Goal: Transaction & Acquisition: Purchase product/service

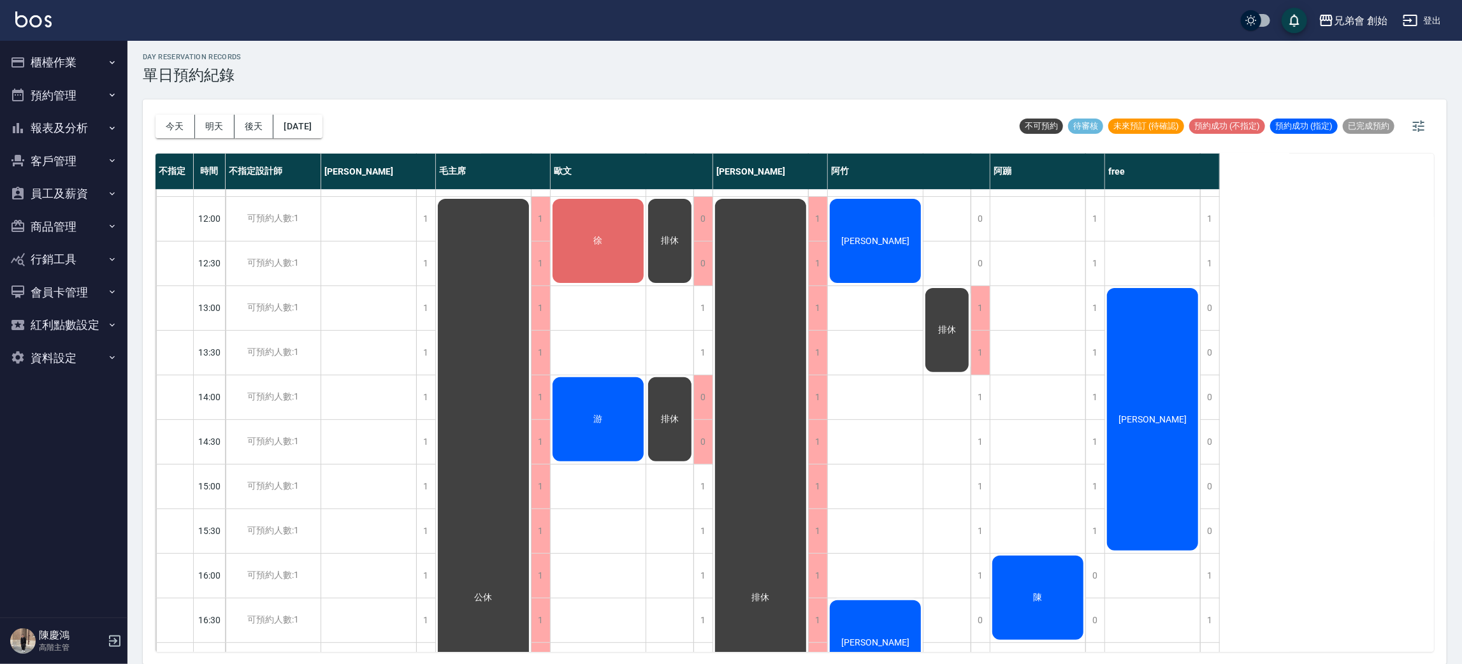
scroll to position [268, 0]
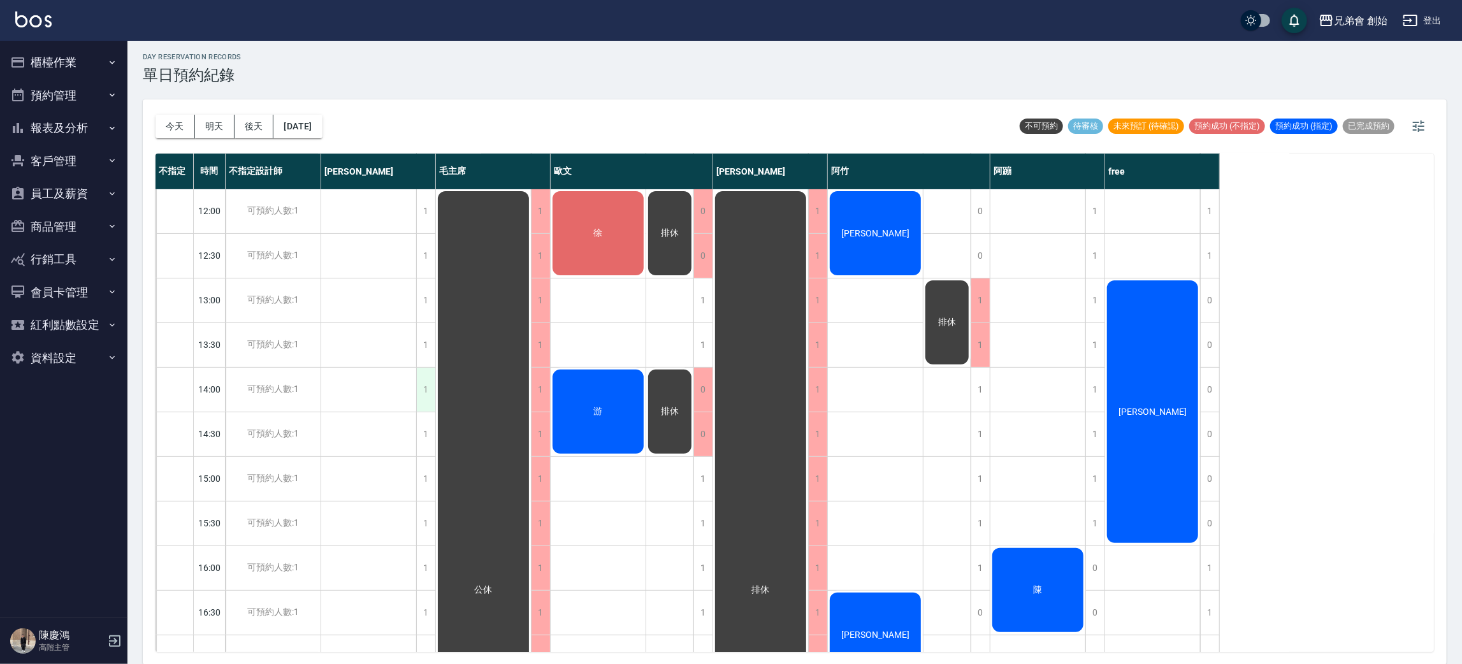
click at [422, 385] on div "1" at bounding box center [425, 390] width 19 height 44
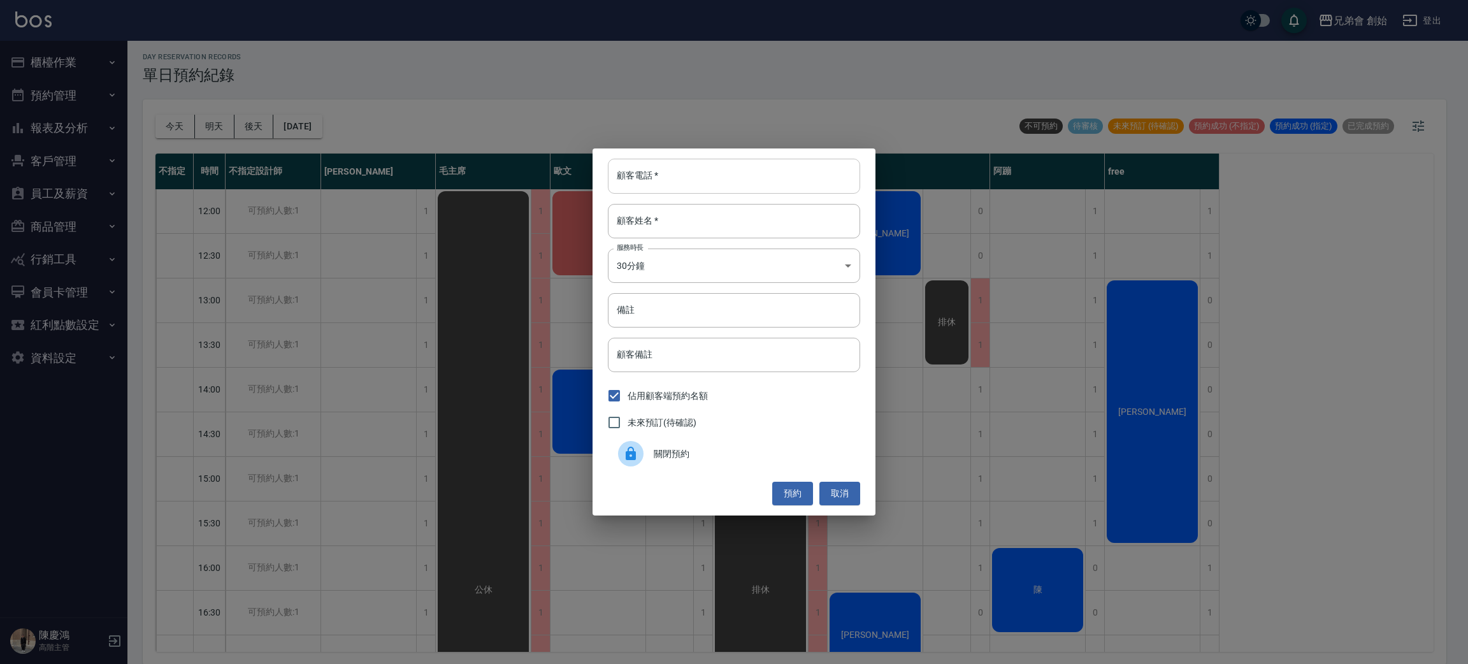
click at [659, 168] on input "顧客電話   *" at bounding box center [734, 176] width 252 height 34
type input "0955491636"
click at [676, 221] on input "顧客姓名   *" at bounding box center [734, 221] width 252 height 34
type input "張"
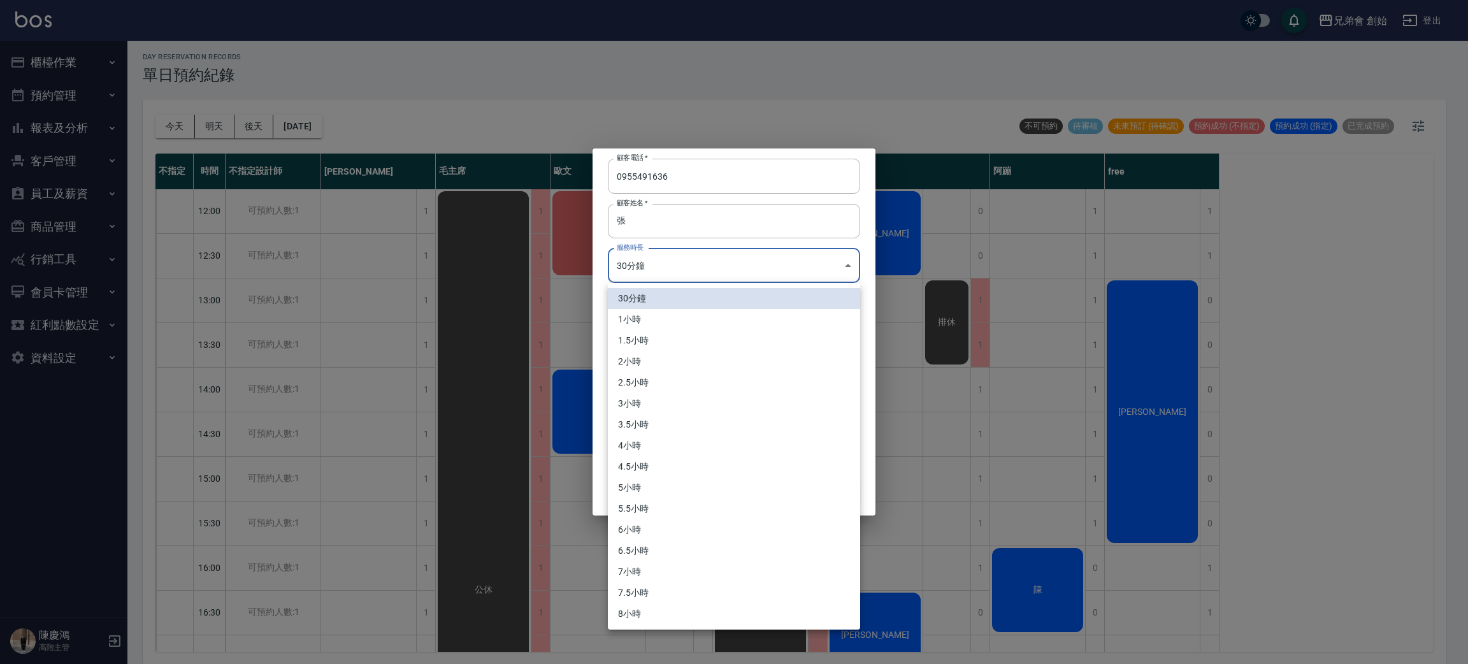
click at [688, 264] on body "兄弟會 創始 登出 櫃檯作業 打帳單 帳單列表 掛單列表 座位開單 營業儀表板 現金收支登錄 高階收支登錄 材料自購登錄 每日結帳 排班表 現場電腦打卡 掃碼…" at bounding box center [734, 331] width 1468 height 668
click at [656, 312] on li "1小時" at bounding box center [734, 319] width 252 height 21
type input "2"
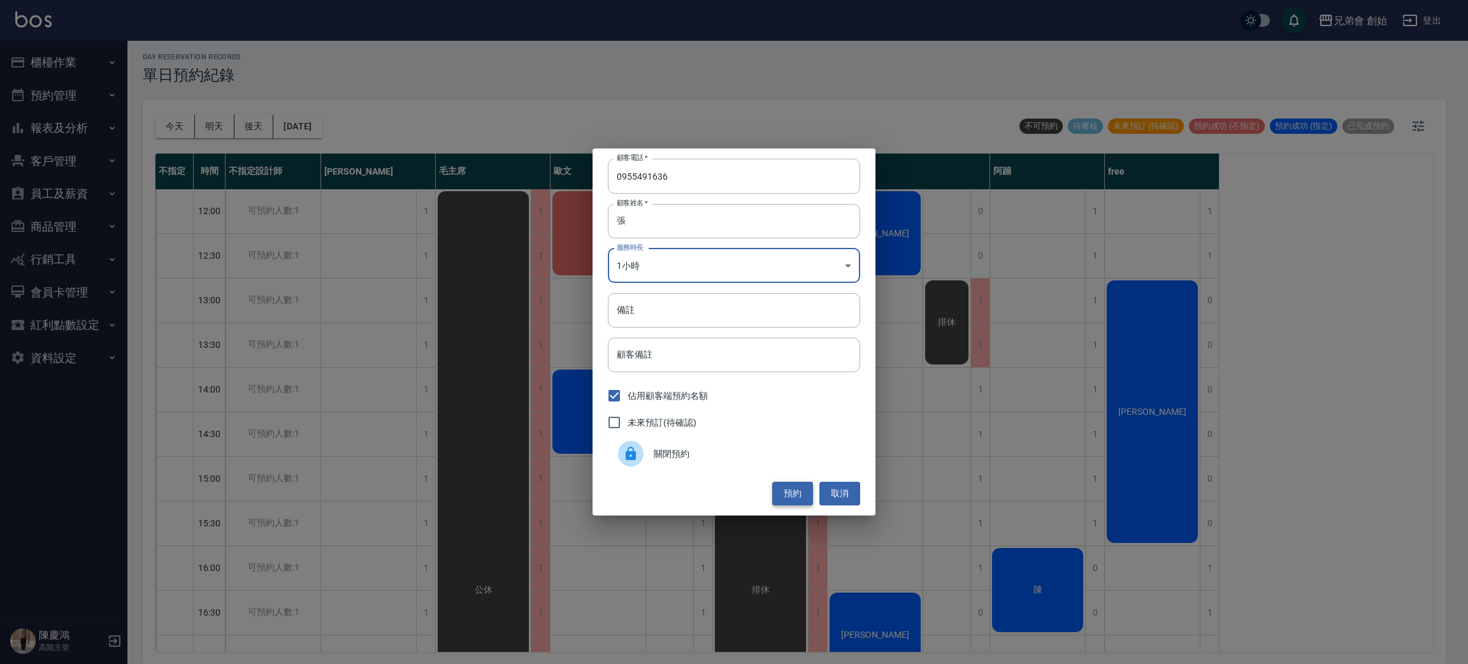
click at [793, 499] on button "預約" at bounding box center [792, 494] width 41 height 24
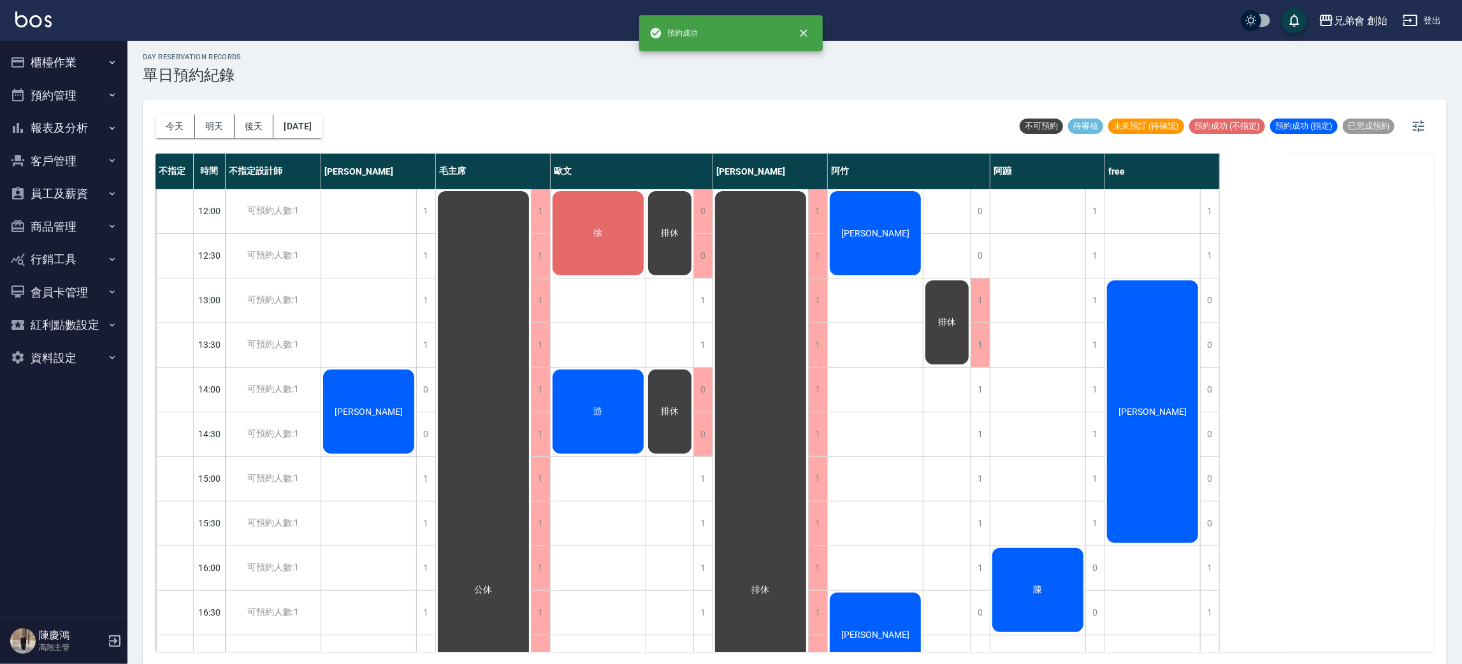
click at [370, 395] on div "[PERSON_NAME]" at bounding box center [368, 412] width 95 height 88
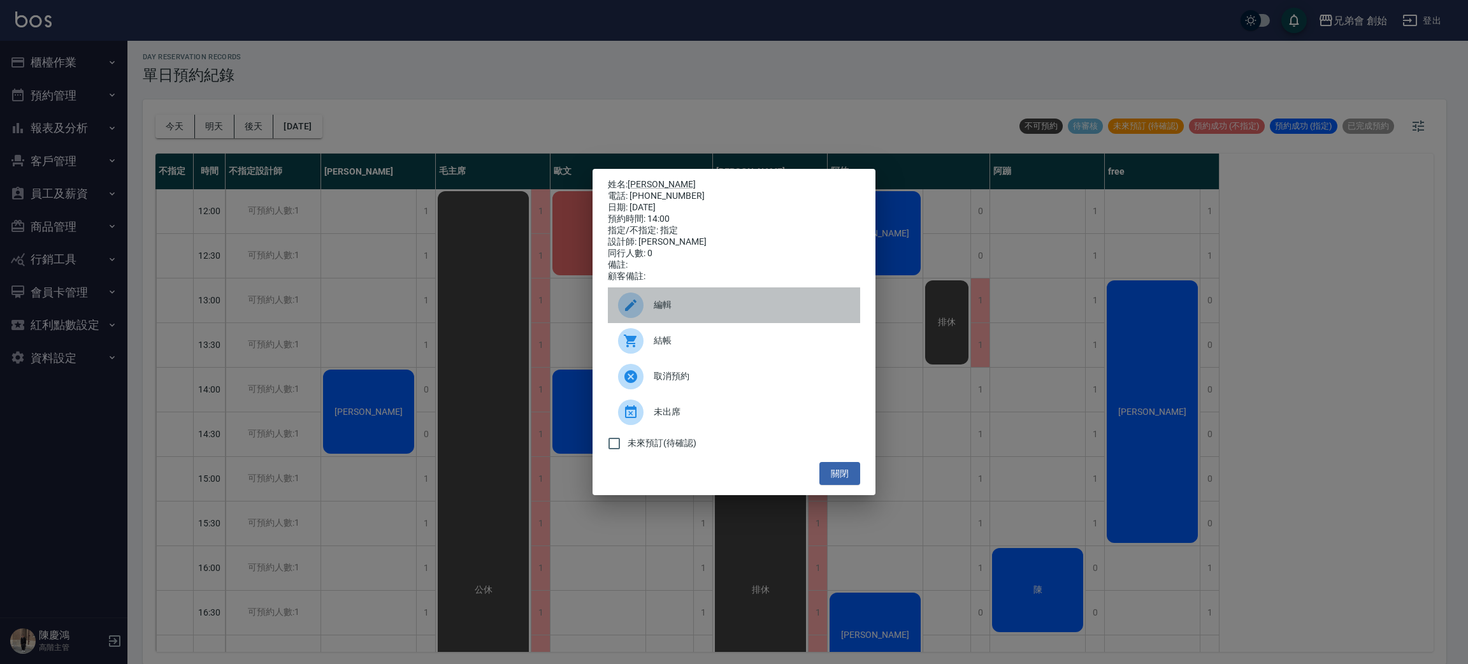
click at [629, 307] on icon at bounding box center [630, 305] width 15 height 15
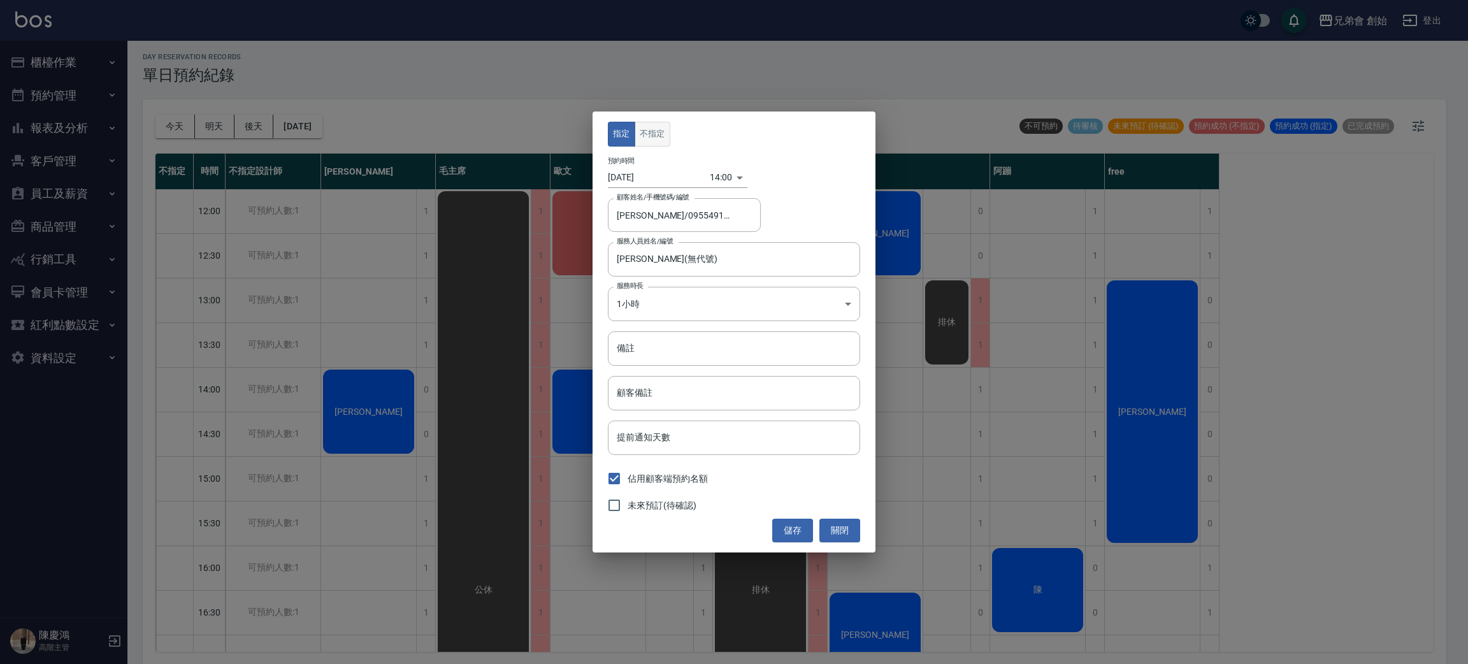
click at [648, 122] on button "不指定" at bounding box center [653, 134] width 36 height 25
click at [797, 524] on button "儲存" at bounding box center [792, 531] width 41 height 24
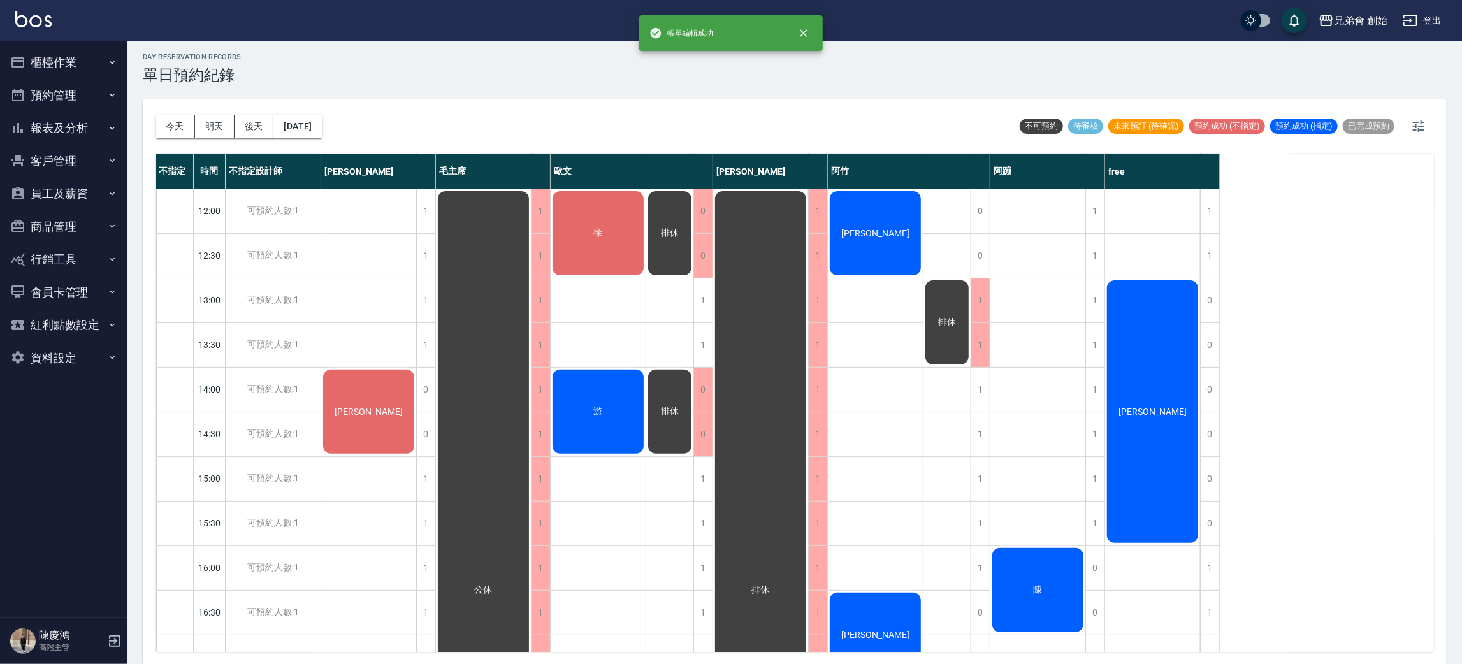
click at [381, 400] on div "[PERSON_NAME]" at bounding box center [368, 412] width 95 height 88
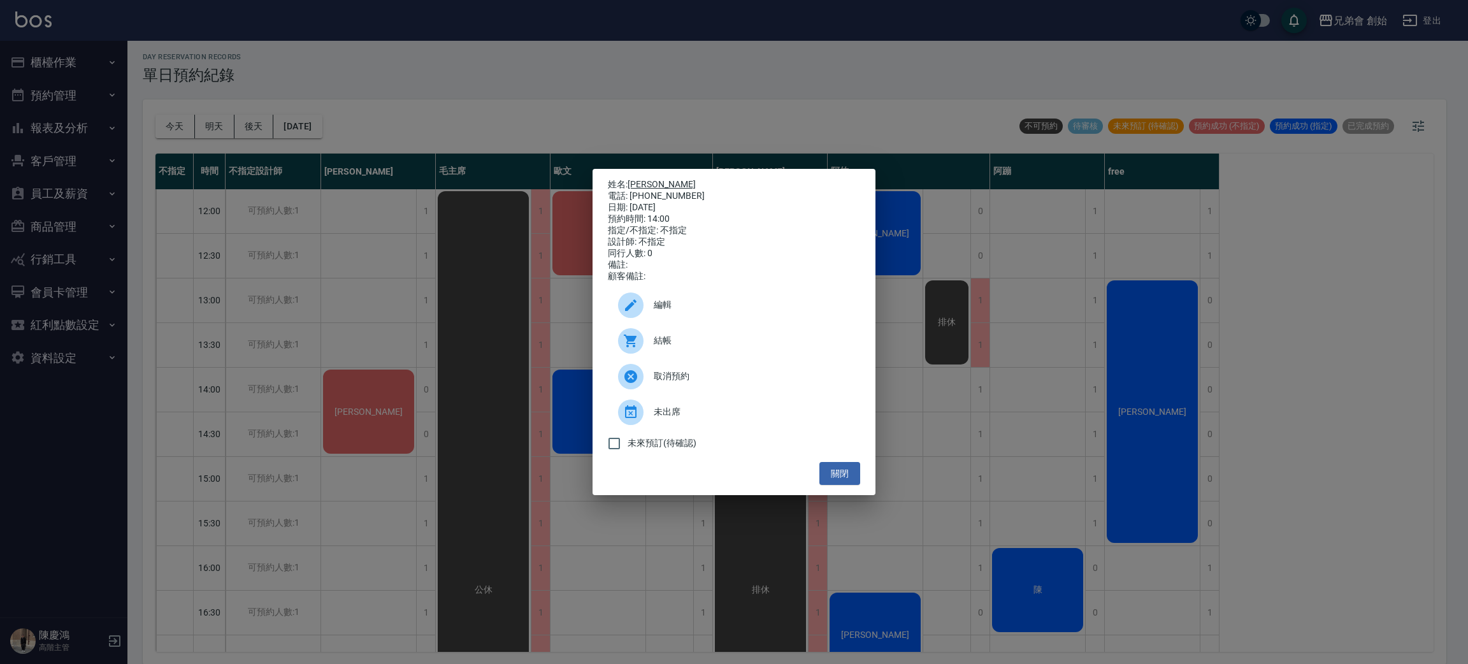
click at [655, 182] on link "[PERSON_NAME]" at bounding box center [662, 184] width 68 height 10
click at [443, 30] on div "姓名: 張廷隆 電話: 0955491636 日期: 2025/08/17 預約時間: 14:00 指定/不指定: 不指定 設計師: 不指定 同行人數: 0 …" at bounding box center [734, 332] width 1468 height 664
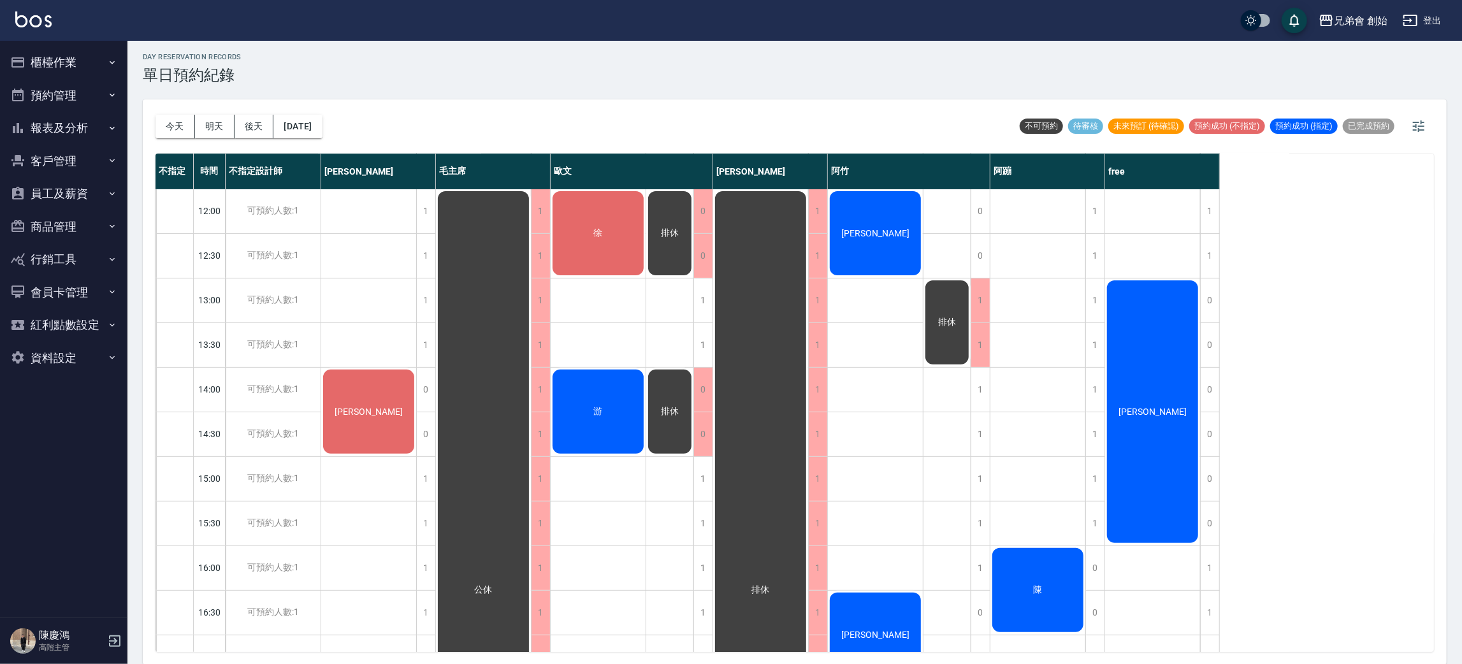
scroll to position [173, 0]
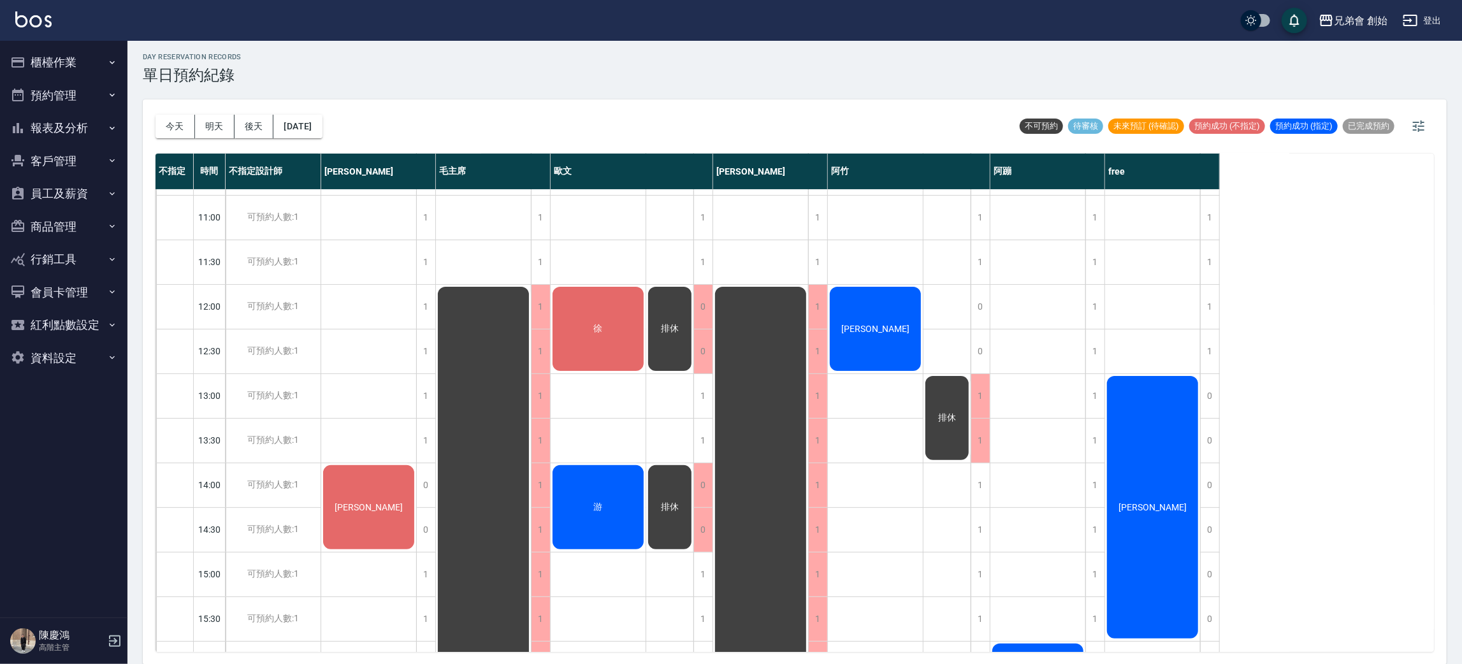
click at [1221, 309] on div "不指定 時間 不指定設計師 威利 毛主席 歐文 潘潘 阿竹 阿蹦 free 09:00 09:30 10:00 10:30 11:00 11:30 12:00…" at bounding box center [795, 403] width 1278 height 498
click at [1212, 308] on div "1" at bounding box center [1209, 307] width 19 height 44
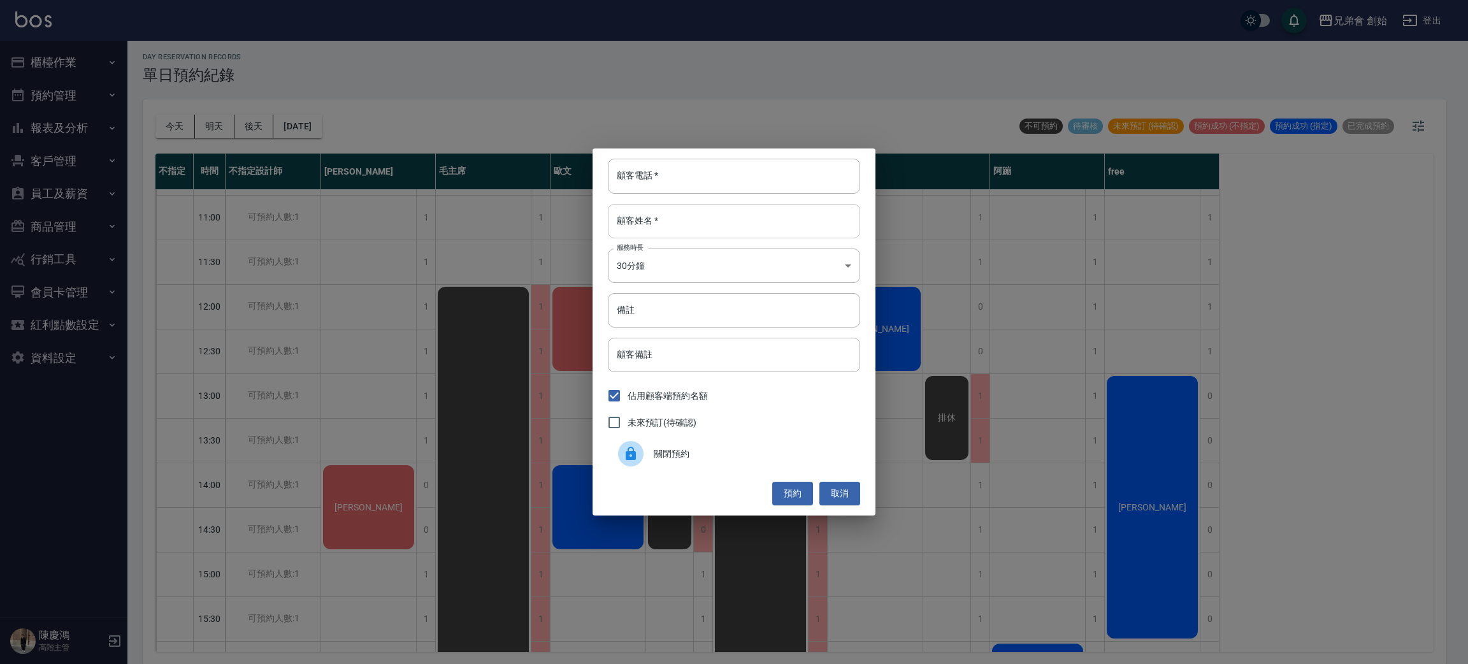
click at [665, 228] on input "顧客姓名   *" at bounding box center [734, 221] width 252 height 34
click at [683, 189] on input "顧客電話   *" at bounding box center [734, 176] width 252 height 34
click at [254, 162] on div "顧客電話   * 顧客電話   * 顧客姓名   * 顧客姓名   * 服務時長 30分鐘 1 服務時長 備註 備註 顧客備註 顧客備註 佔用顧客端預約名額 …" at bounding box center [734, 332] width 1468 height 664
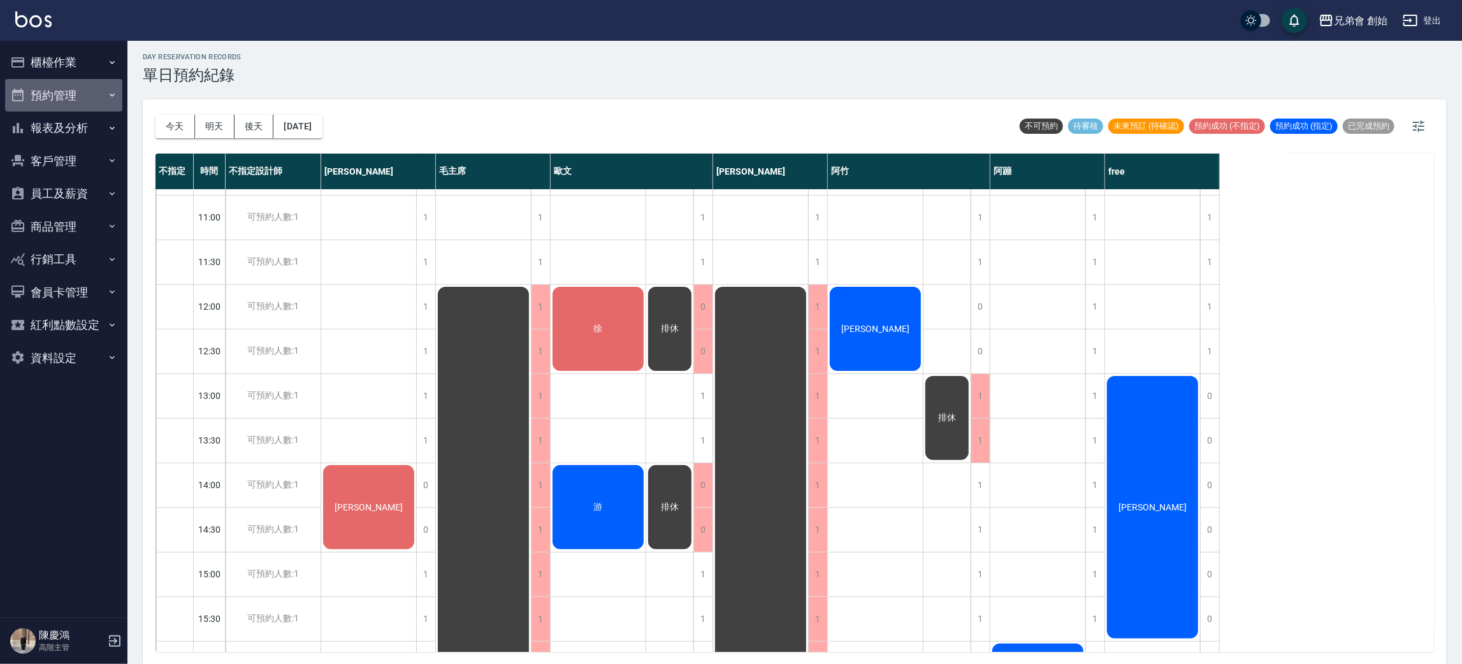
click at [71, 103] on button "預約管理" at bounding box center [63, 95] width 117 height 33
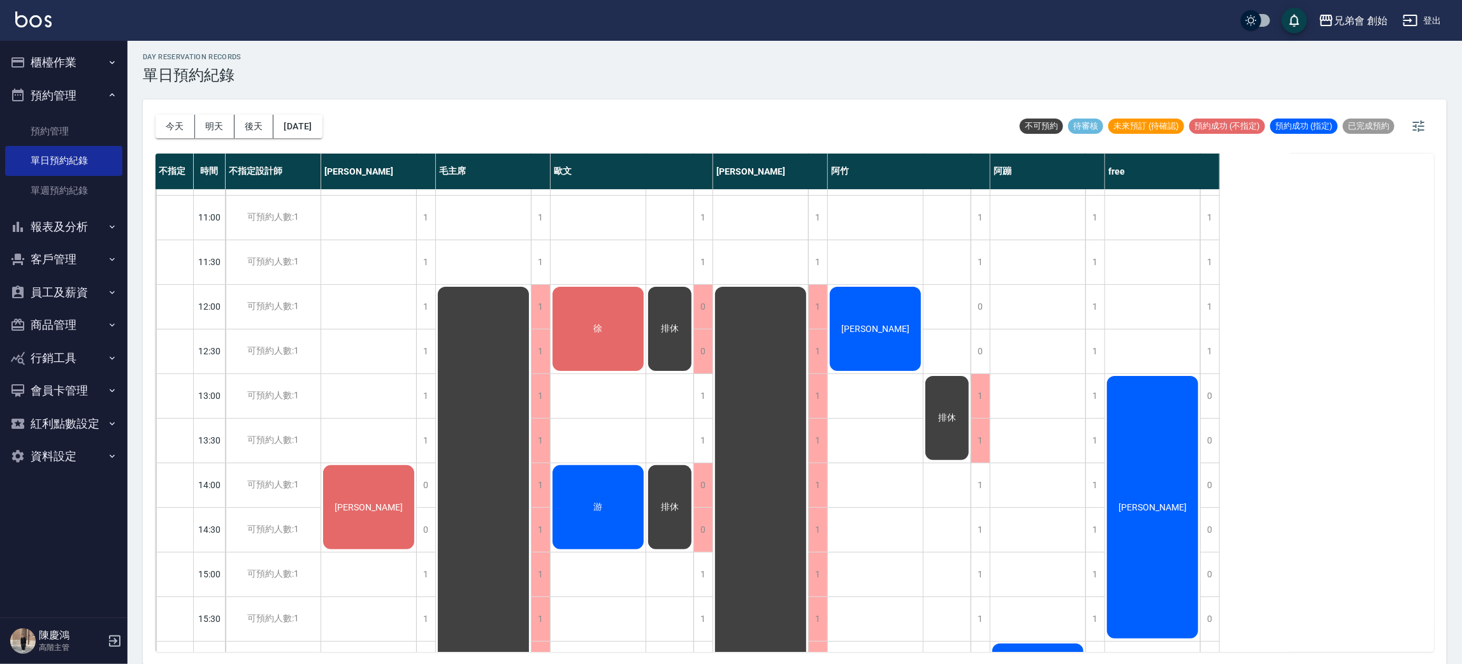
click at [93, 106] on button "預約管理" at bounding box center [63, 95] width 117 height 33
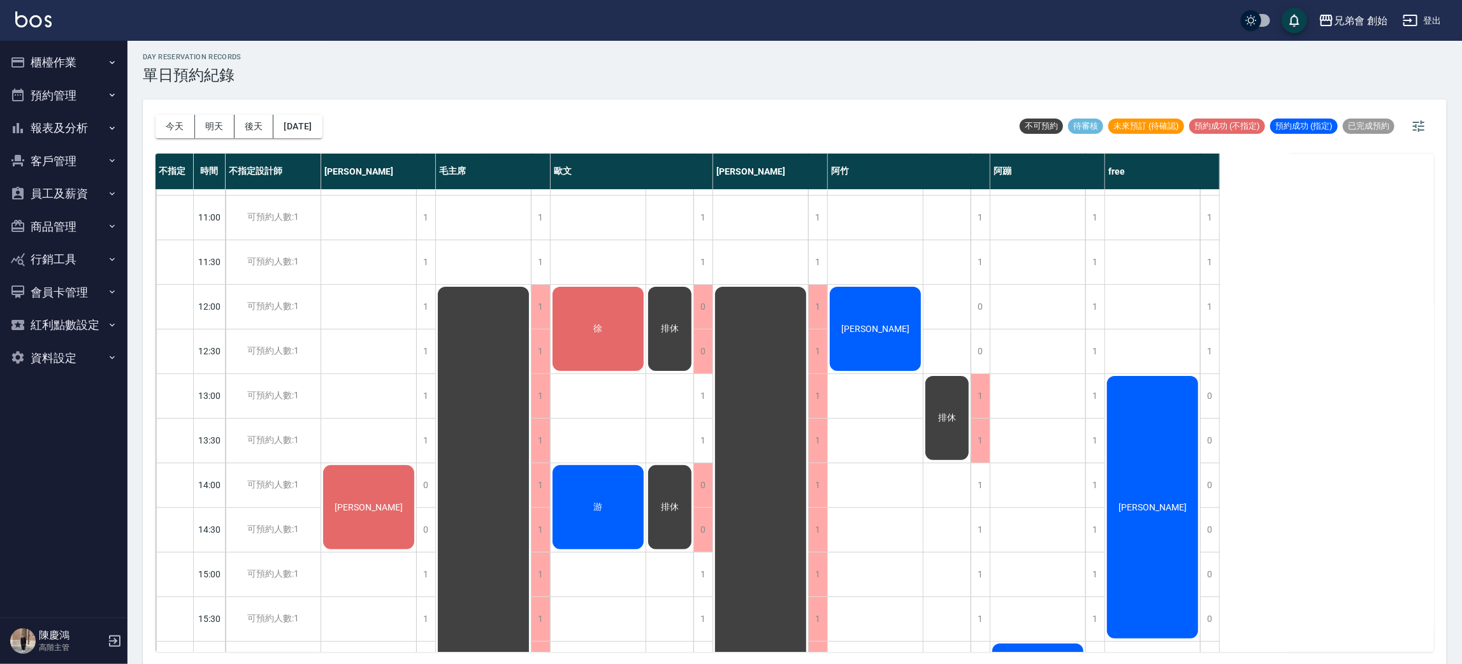
click at [101, 52] on button "櫃檯作業" at bounding box center [63, 62] width 117 height 33
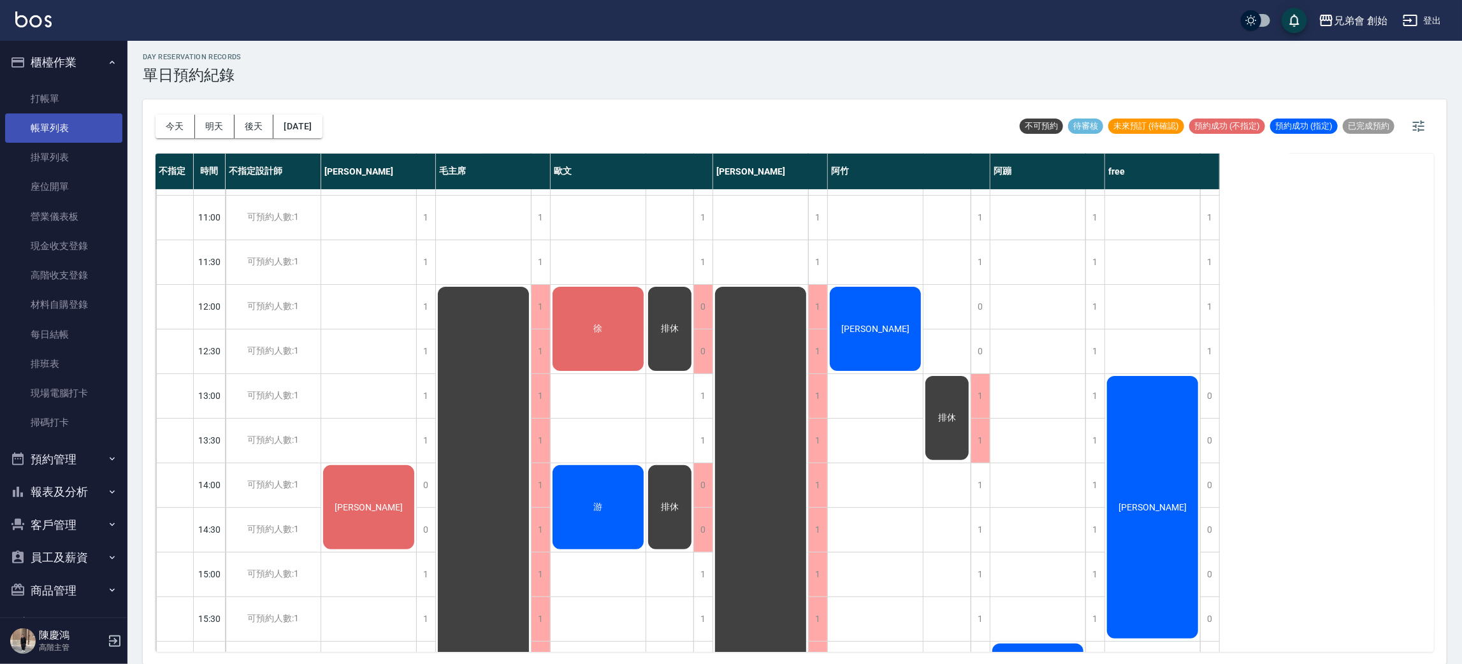
click at [71, 137] on link "帳單列表" at bounding box center [63, 127] width 117 height 29
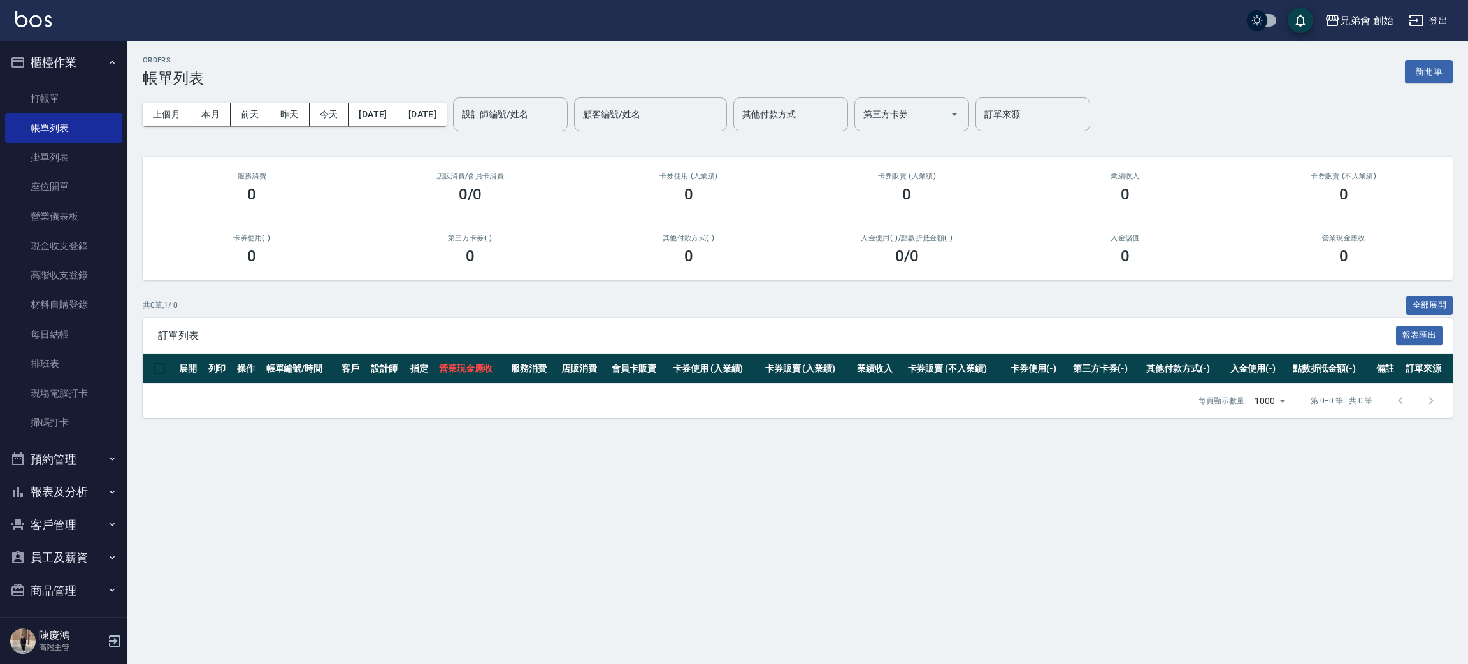
click at [74, 460] on button "預約管理" at bounding box center [63, 459] width 117 height 33
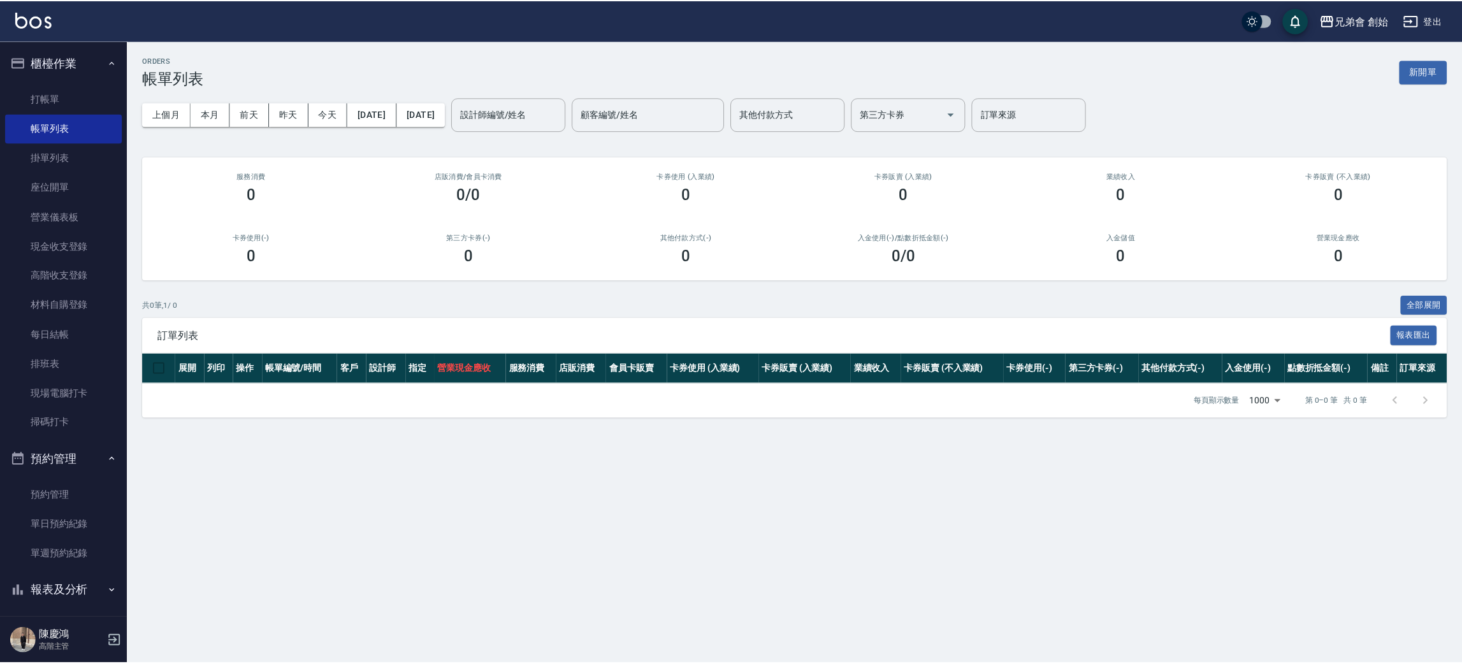
scroll to position [191, 0]
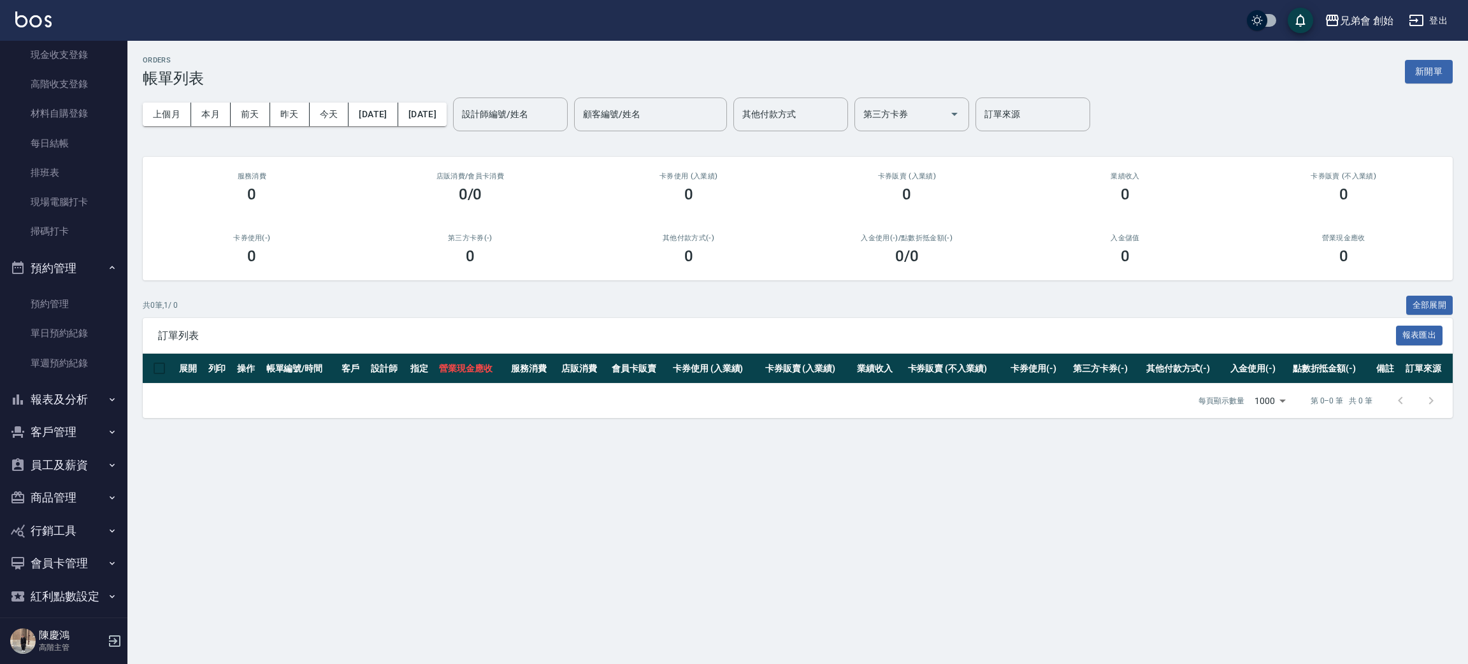
click at [78, 401] on button "報表及分析" at bounding box center [63, 399] width 117 height 33
click at [89, 324] on link "單日預約紀錄" at bounding box center [63, 333] width 117 height 29
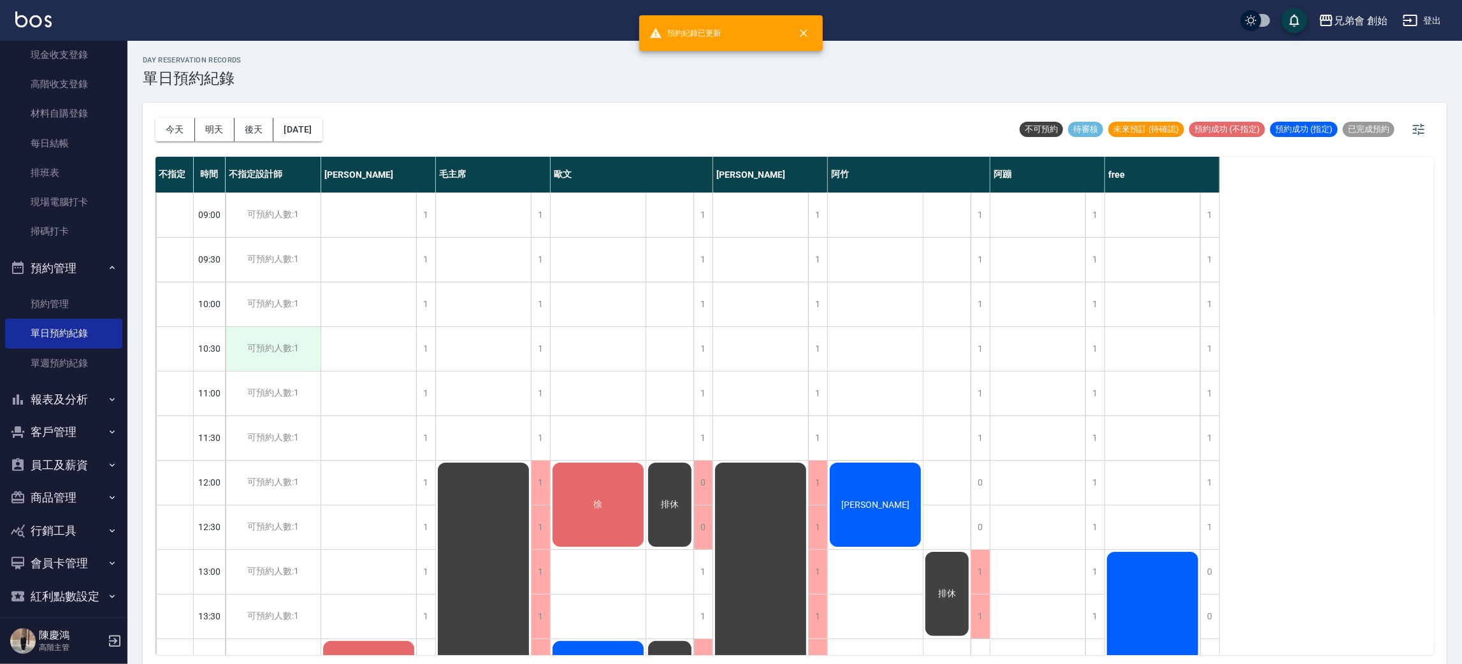
scroll to position [382, 0]
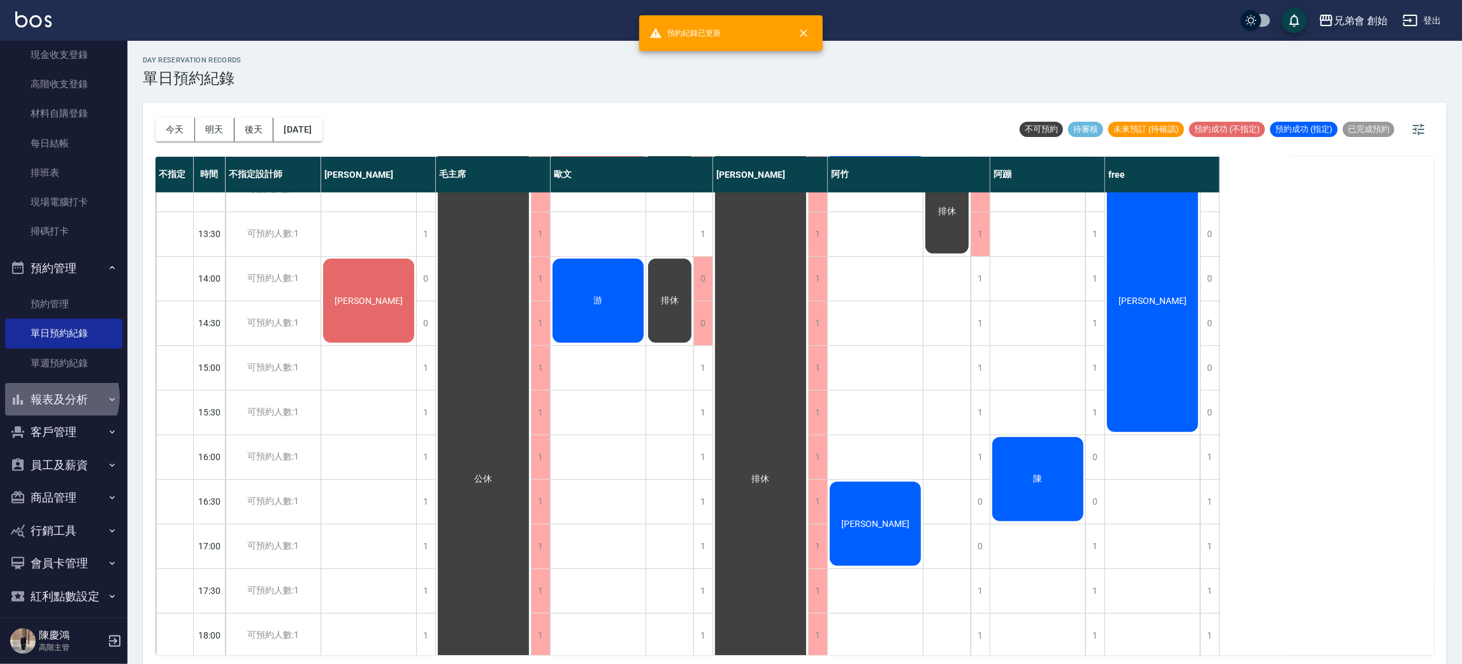
drag, startPoint x: 57, startPoint y: 396, endPoint x: 61, endPoint y: 404, distance: 8.6
click at [59, 401] on button "報表及分析" at bounding box center [63, 399] width 117 height 33
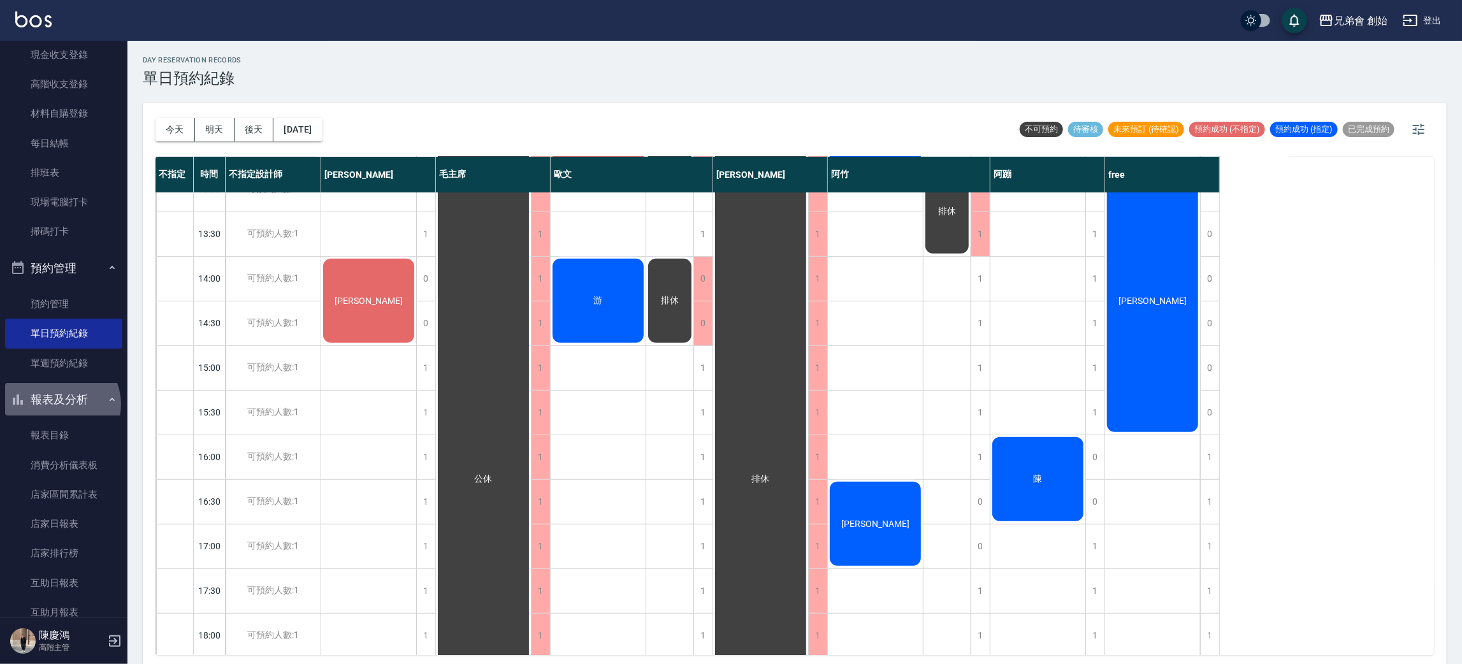
click at [61, 404] on button "報表及分析" at bounding box center [63, 399] width 117 height 33
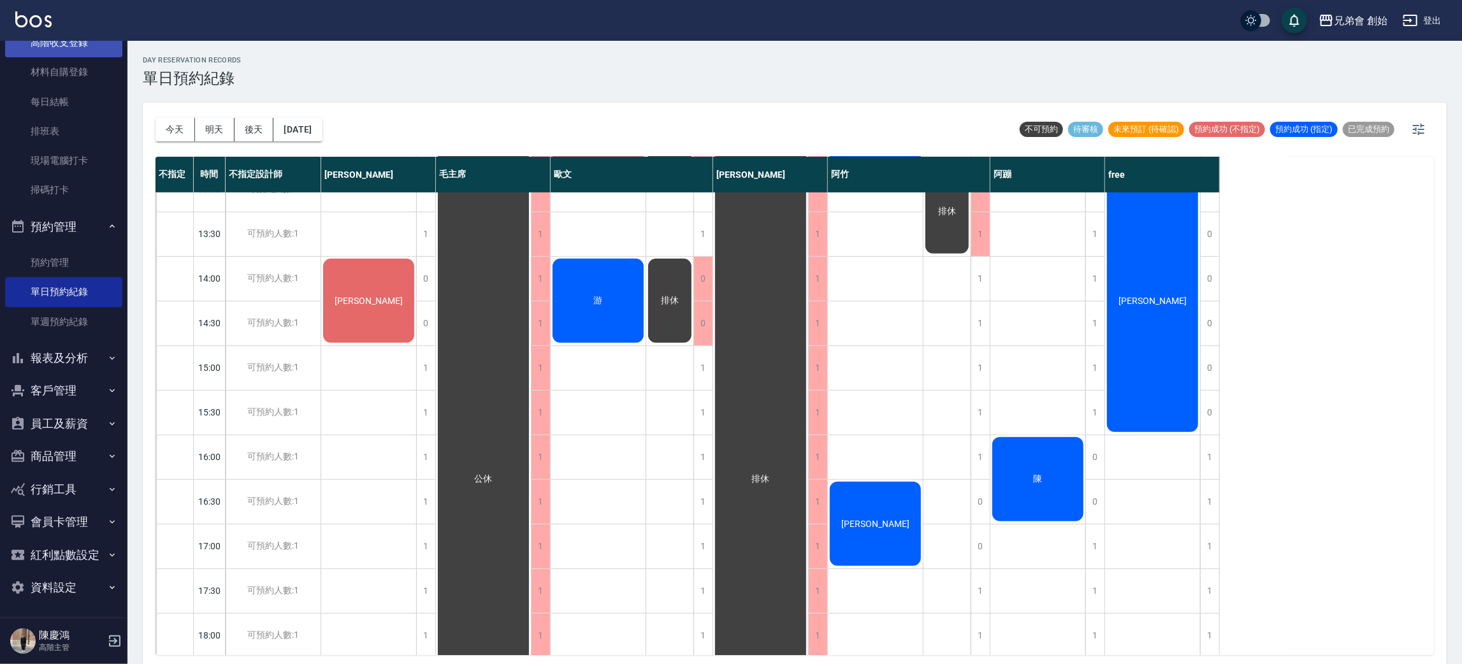
scroll to position [0, 0]
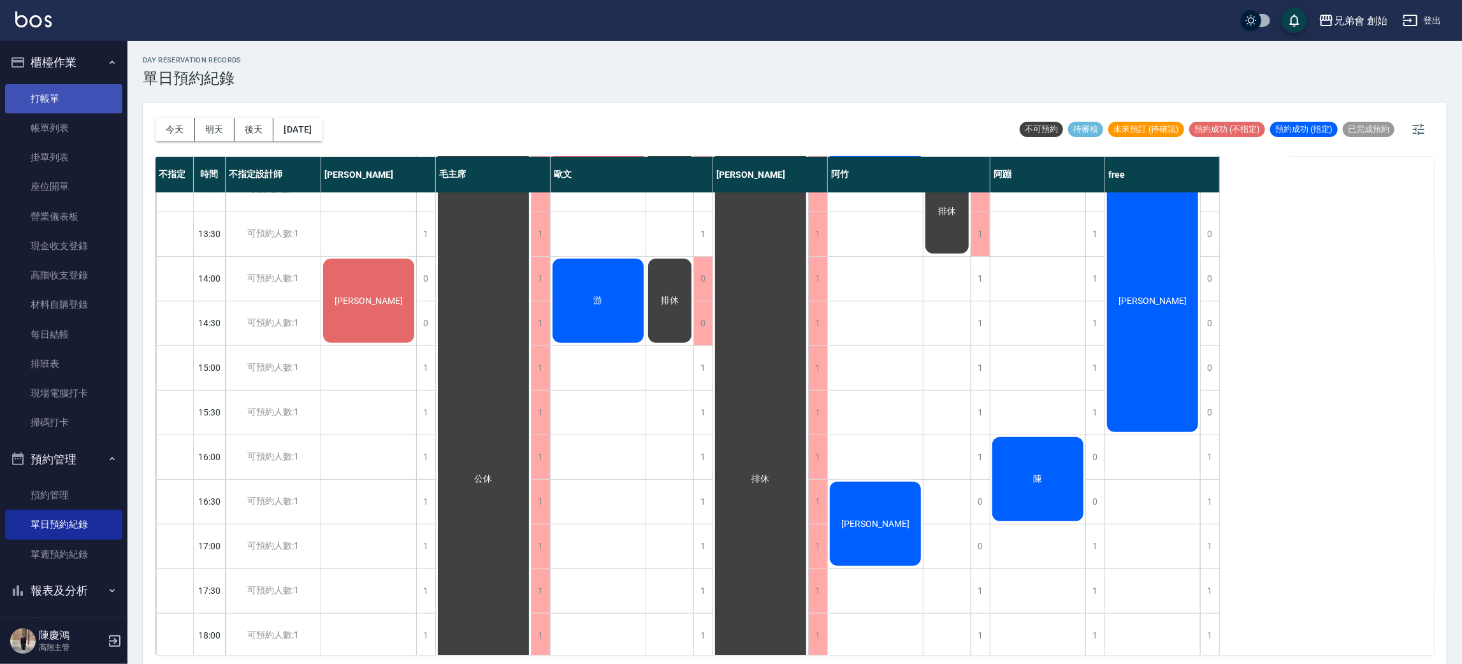
click at [68, 98] on link "打帳單" at bounding box center [63, 98] width 117 height 29
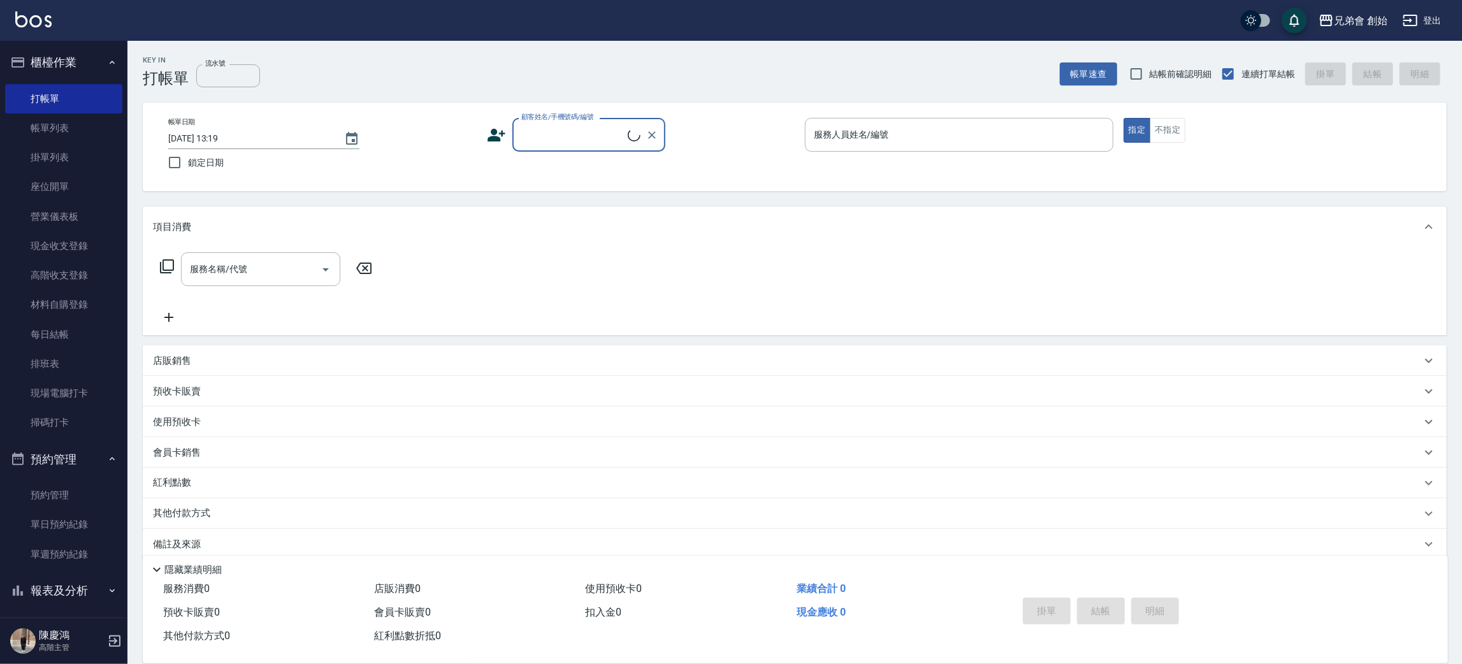
click at [485, 143] on div "帳單日期 2025/08/17 13:19 鎖定日期 顧客姓名/手機號碼/編號 顧客姓名/手機號碼/編號 服務人員姓名/編號 服務人員姓名/編號 指定 不指定" at bounding box center [794, 147] width 1273 height 58
click at [495, 139] on icon at bounding box center [497, 135] width 18 height 13
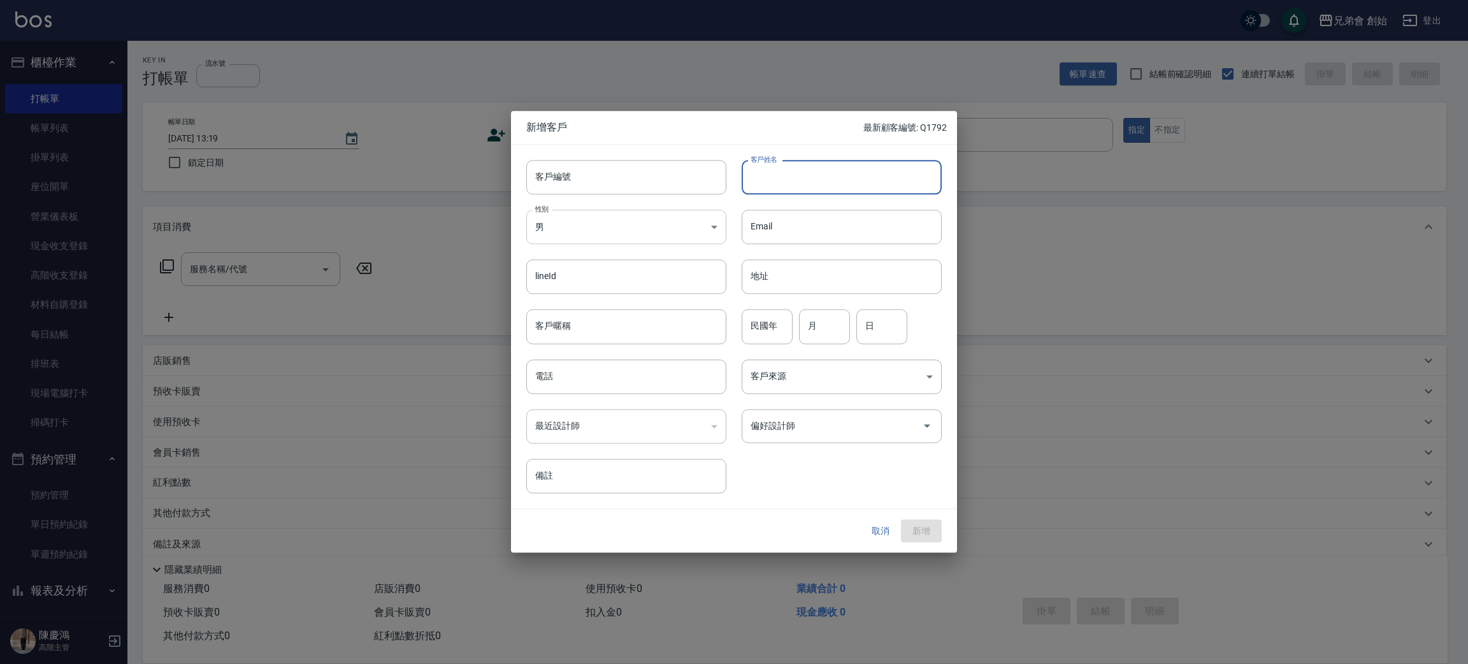
drag, startPoint x: 846, startPoint y: 170, endPoint x: 702, endPoint y: 215, distance: 151.2
click at [846, 170] on input "客戶姓名" at bounding box center [842, 177] width 200 height 34
type input "傅"
click at [628, 382] on input "電話" at bounding box center [626, 376] width 200 height 34
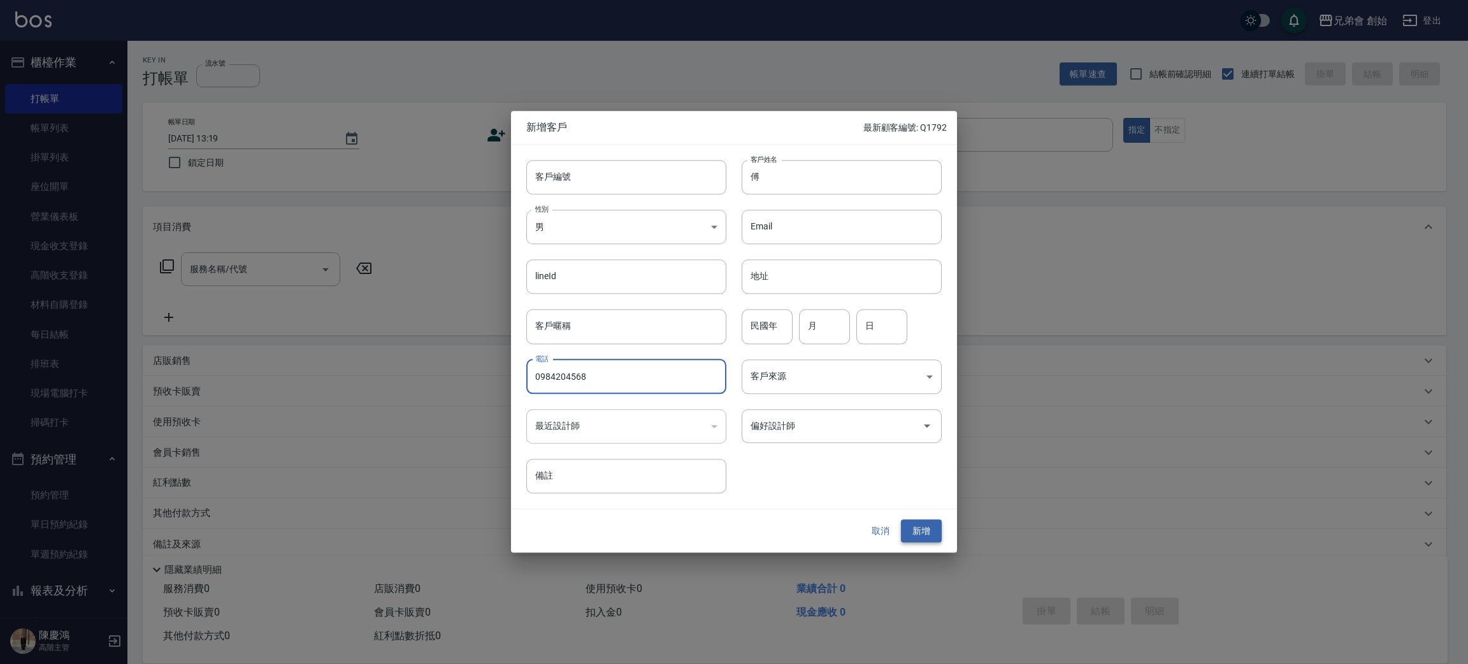
type input "0984204568"
click at [923, 530] on button "新增" at bounding box center [921, 531] width 41 height 24
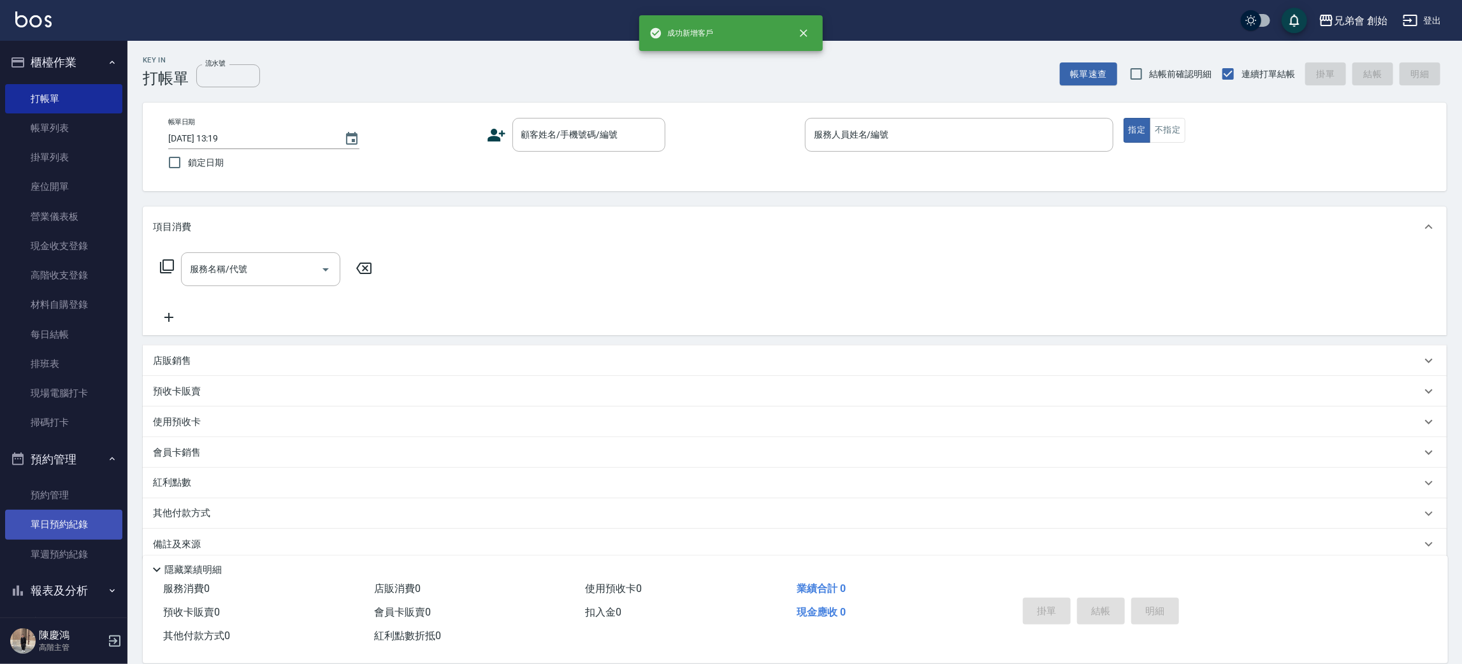
click at [76, 520] on link "單日預約紀錄" at bounding box center [63, 524] width 117 height 29
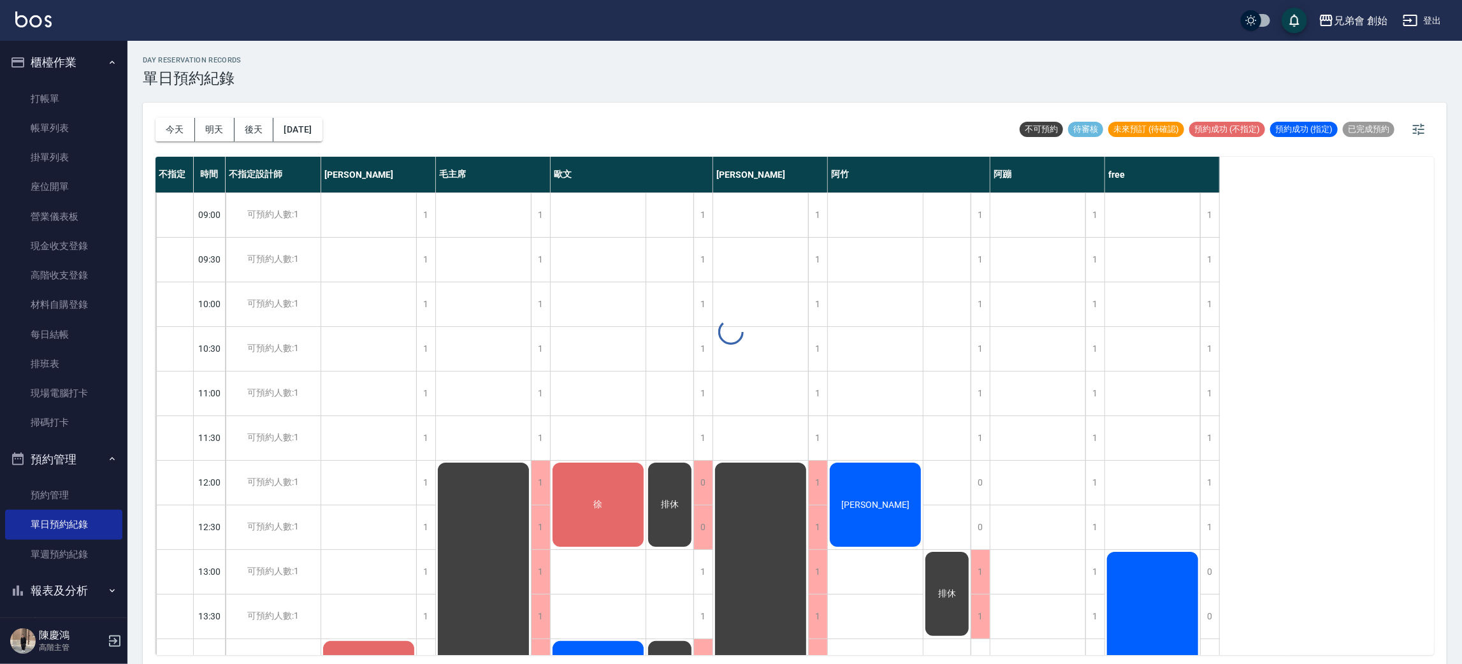
click at [179, 129] on div at bounding box center [731, 332] width 1462 height 664
click at [178, 128] on div at bounding box center [731, 332] width 1462 height 664
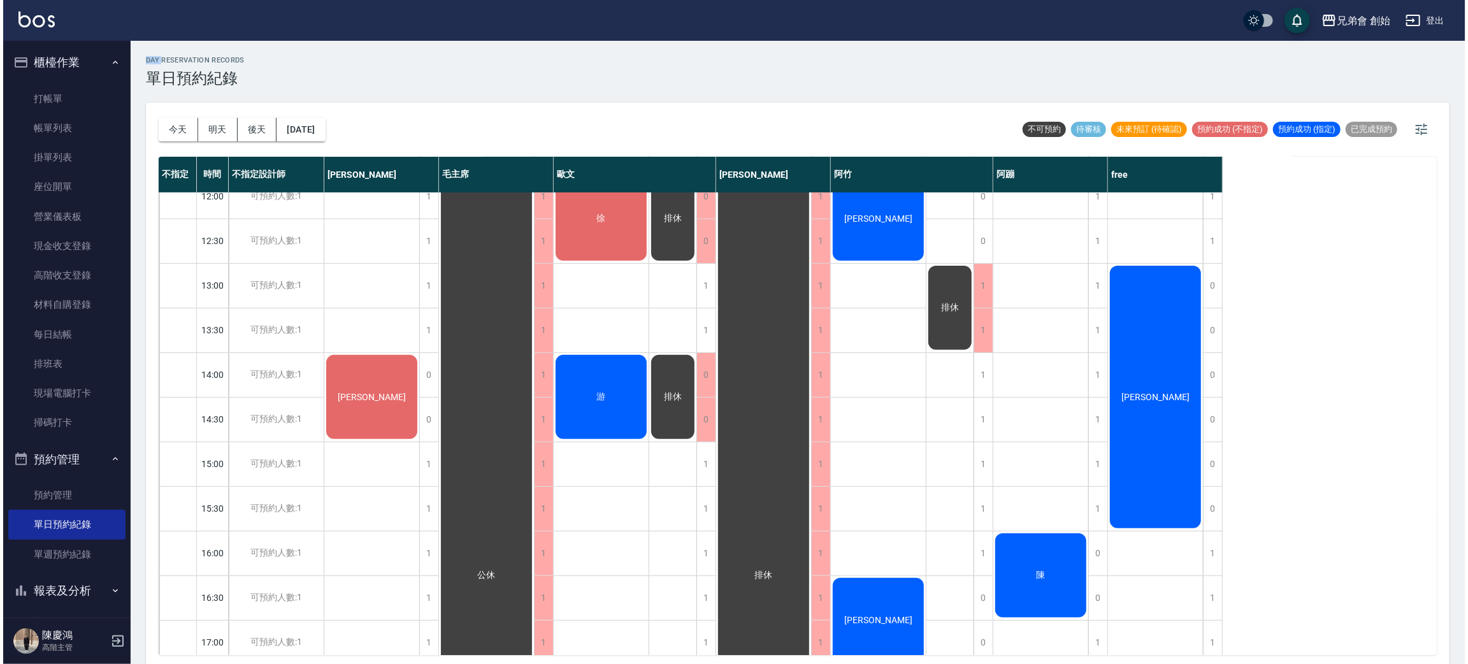
scroll to position [96, 0]
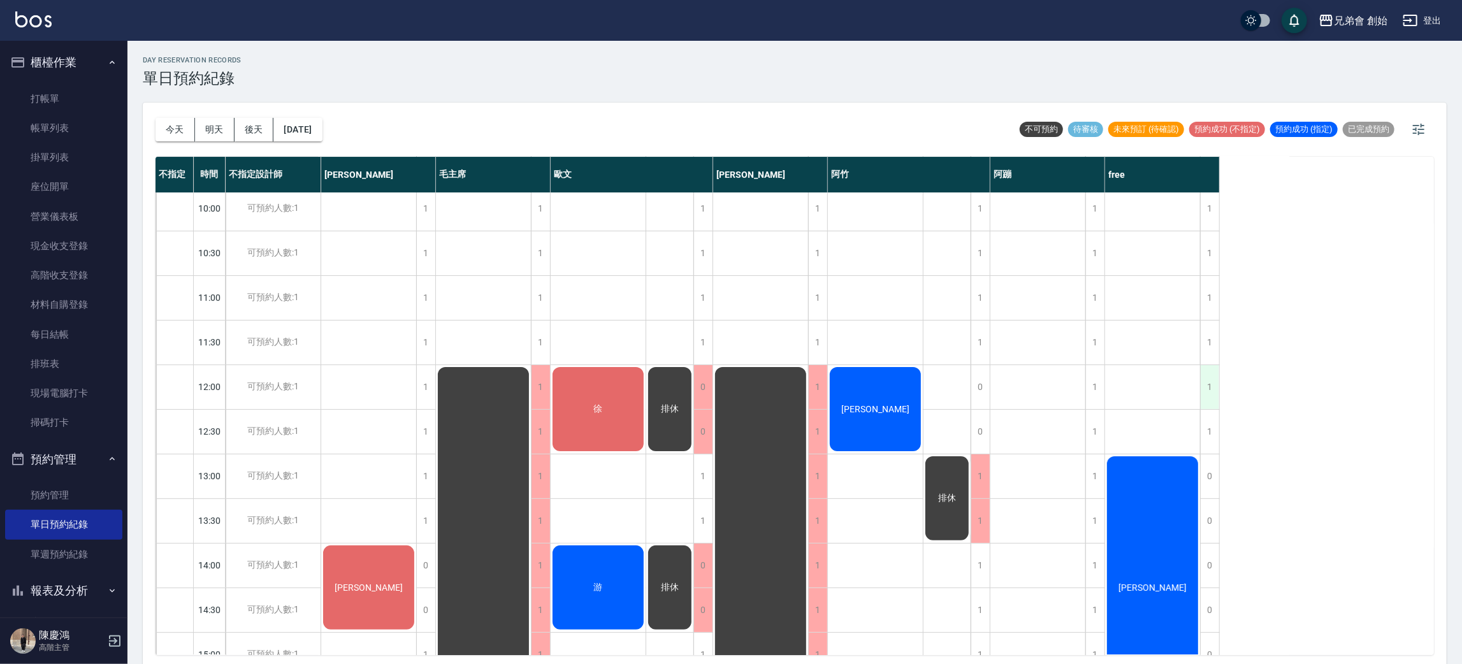
click at [1210, 377] on div "1" at bounding box center [1209, 387] width 19 height 44
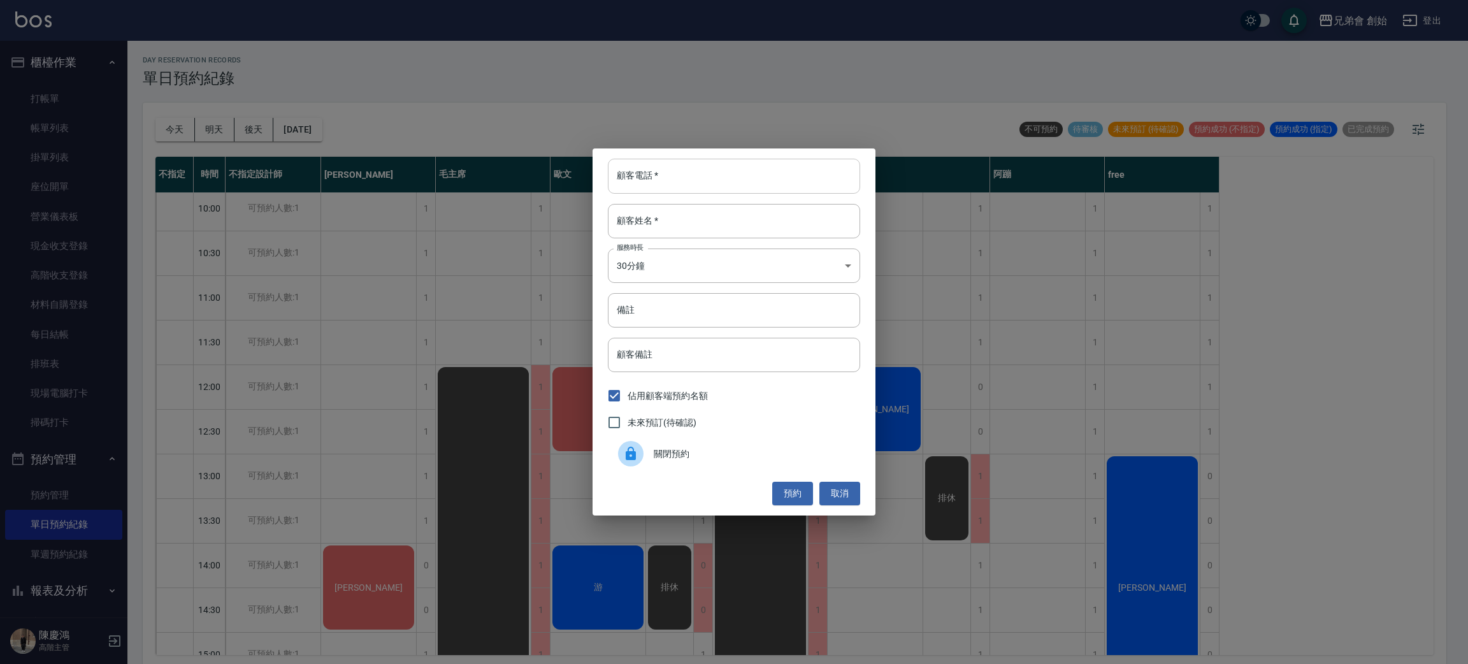
click at [746, 191] on input "顧客電話   *" at bounding box center [734, 176] width 252 height 34
type input "0984204568"
drag, startPoint x: 760, startPoint y: 233, endPoint x: 756, endPoint y: 224, distance: 10.1
click at [756, 225] on input "顧客姓名   *" at bounding box center [734, 221] width 252 height 34
type input "0985627731"
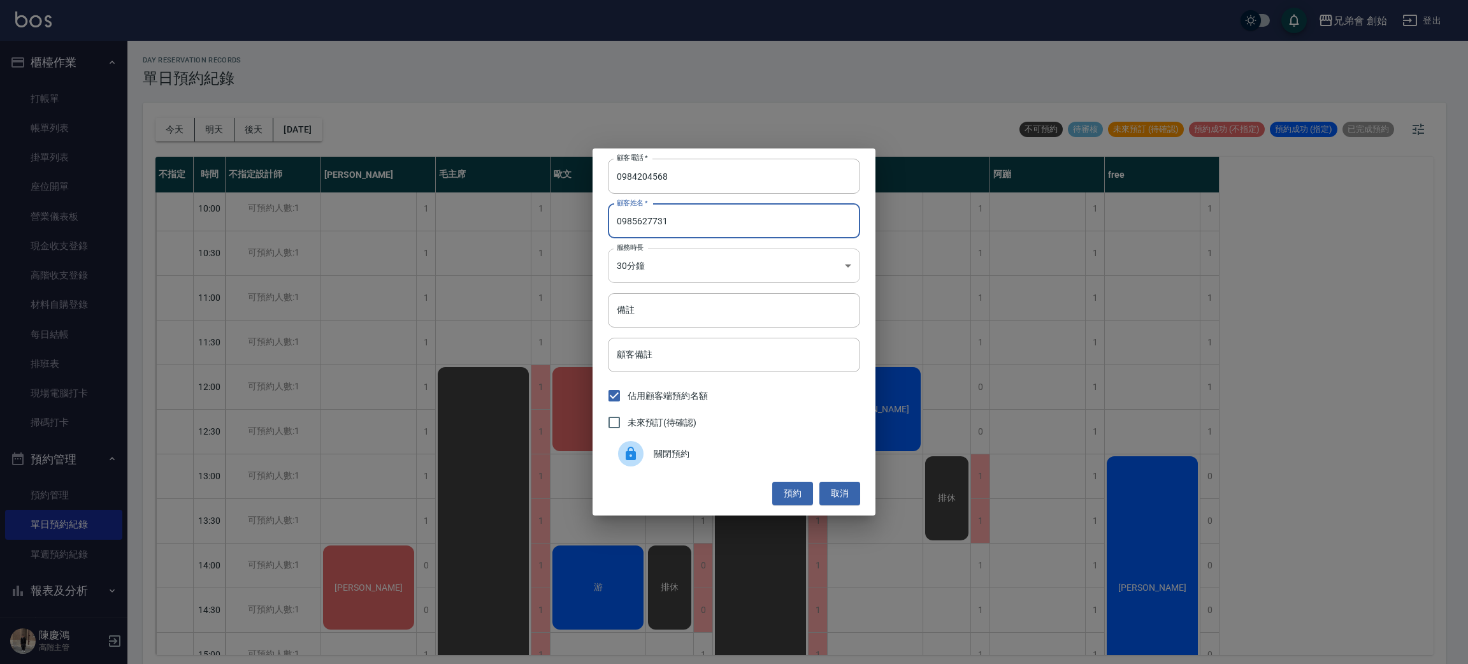
click at [693, 266] on body "兄弟會 創始 登出 櫃檯作業 打帳單 帳單列表 掛單列表 座位開單 營業儀表板 現金收支登錄 高階收支登錄 材料自購登錄 每日結帳 排班表 現場電腦打卡 掃碼…" at bounding box center [734, 334] width 1468 height 668
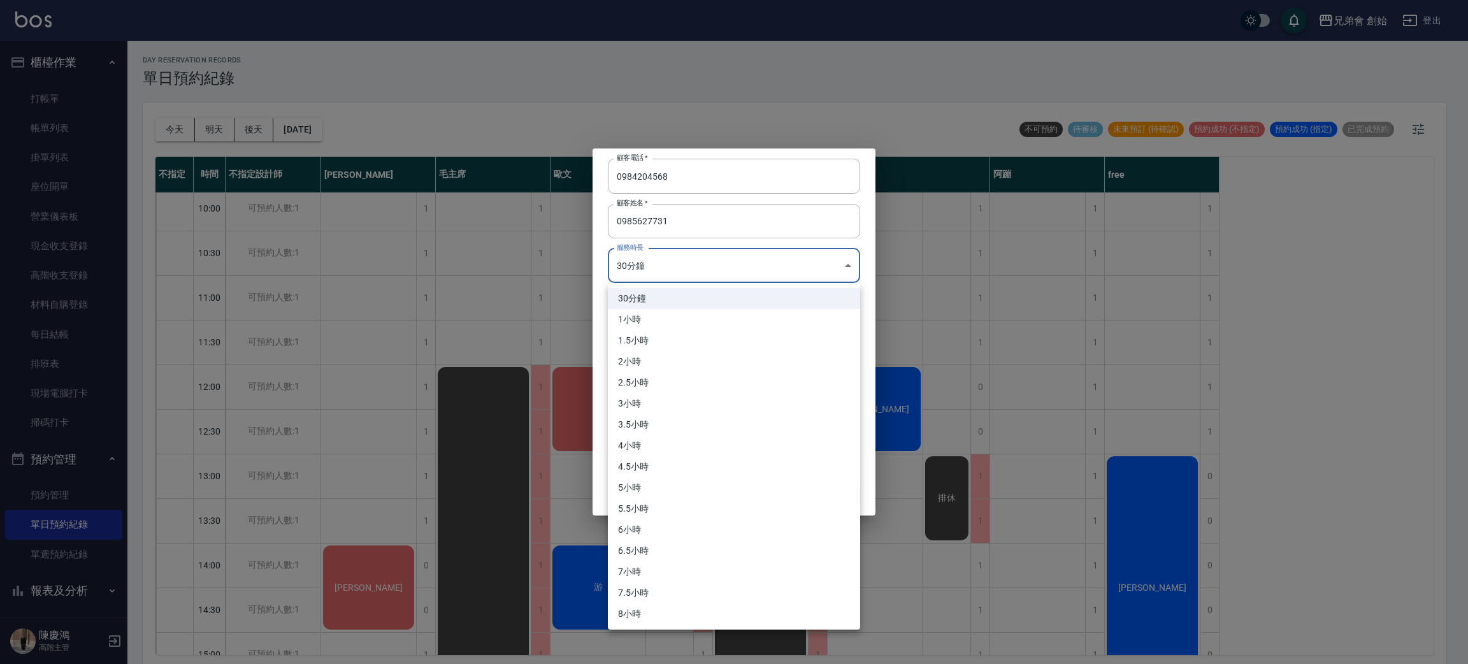
click at [676, 323] on li "1小時" at bounding box center [734, 319] width 252 height 21
type input "2"
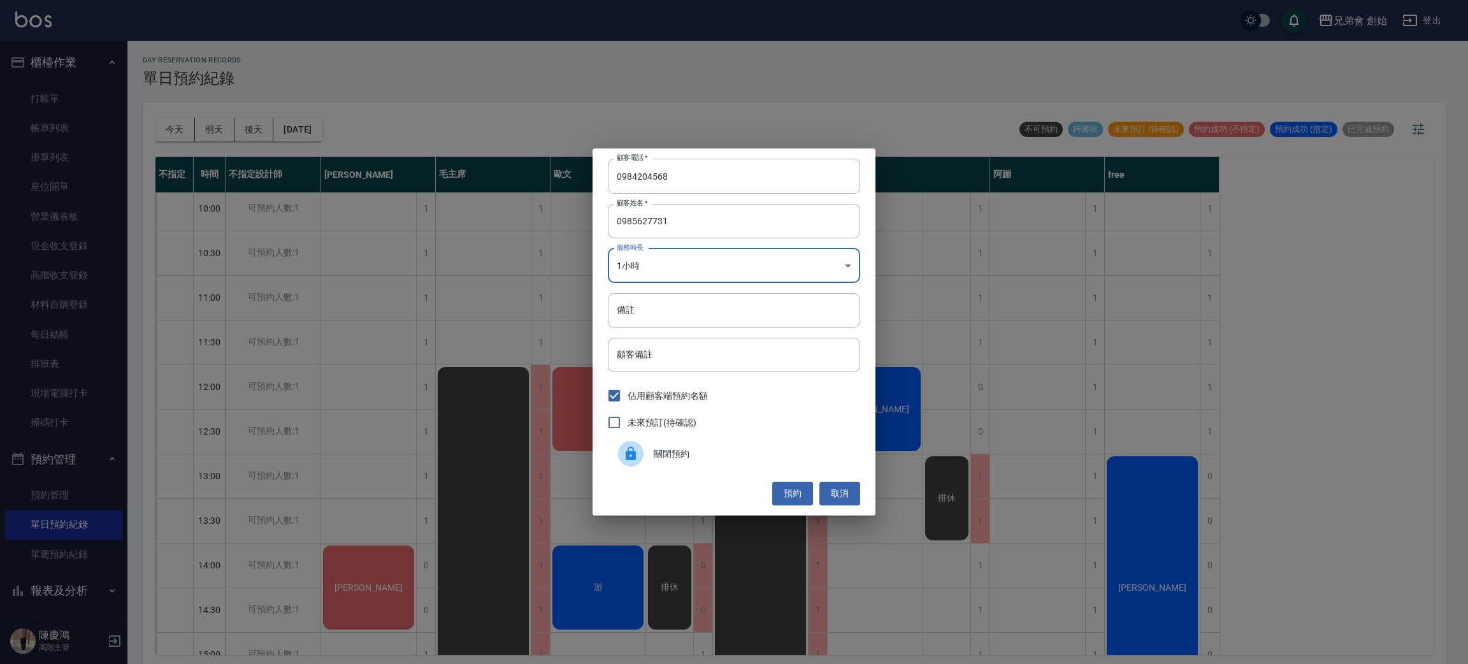
click at [802, 506] on div "顧客電話   * 0984204568 顧客電話   * 顧客姓名   * 0985627731 顧客姓名   * 服務時長 1小時 2 服務時長 備註 備註…" at bounding box center [734, 331] width 283 height 366
click at [794, 489] on button "預約" at bounding box center [792, 494] width 41 height 24
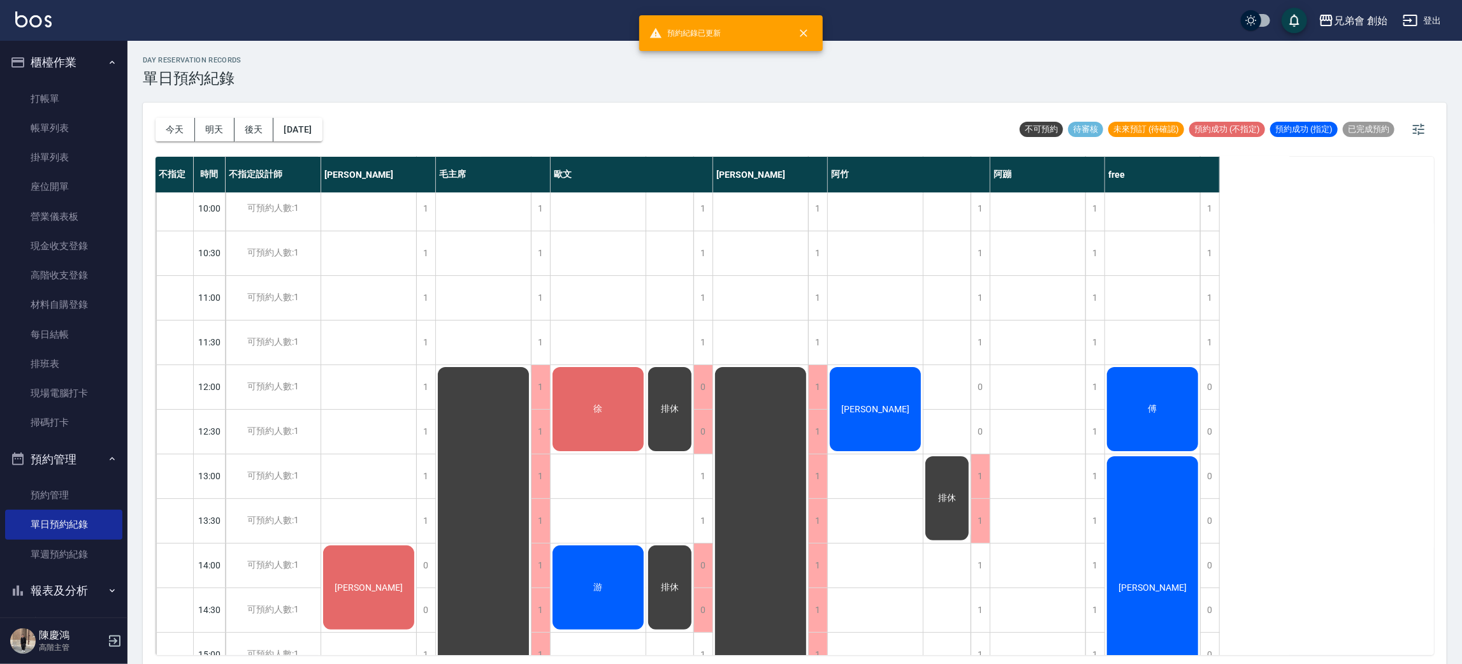
click at [416, 544] on div "傅" at bounding box center [368, 588] width 95 height 88
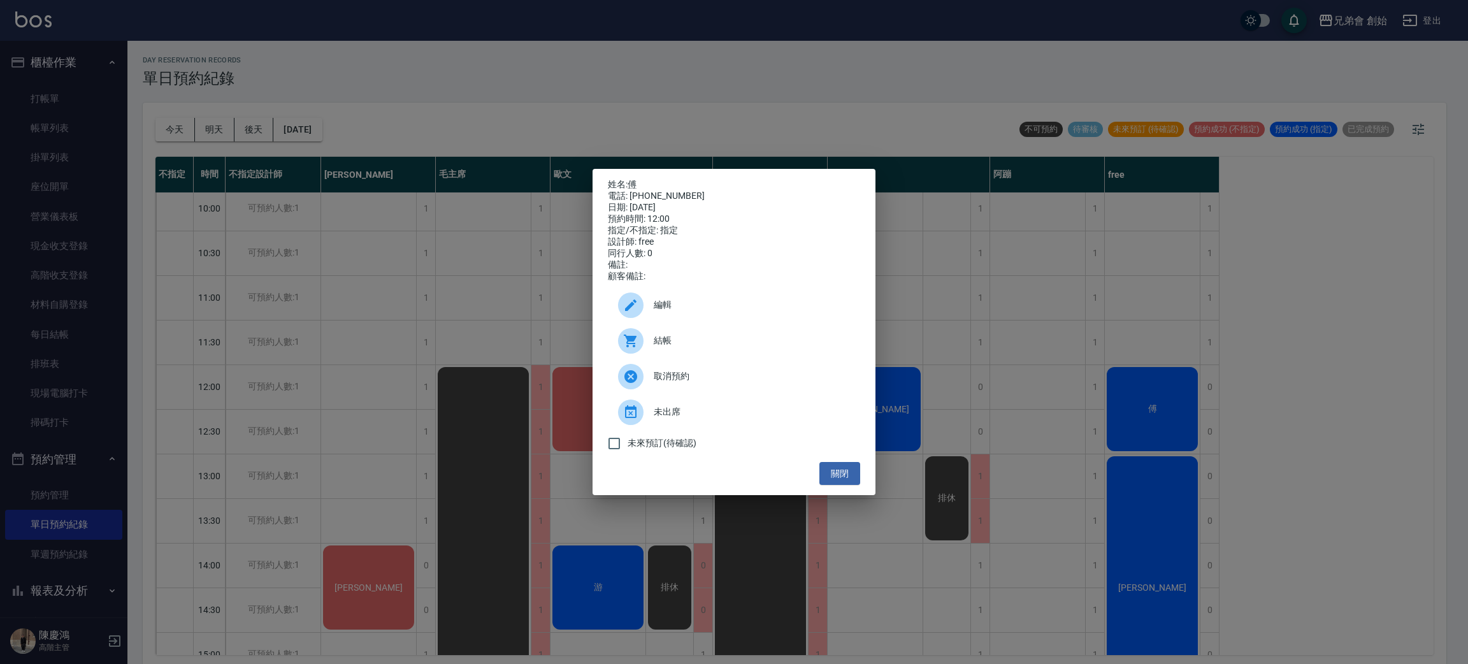
click at [688, 312] on span "編輯" at bounding box center [752, 304] width 196 height 13
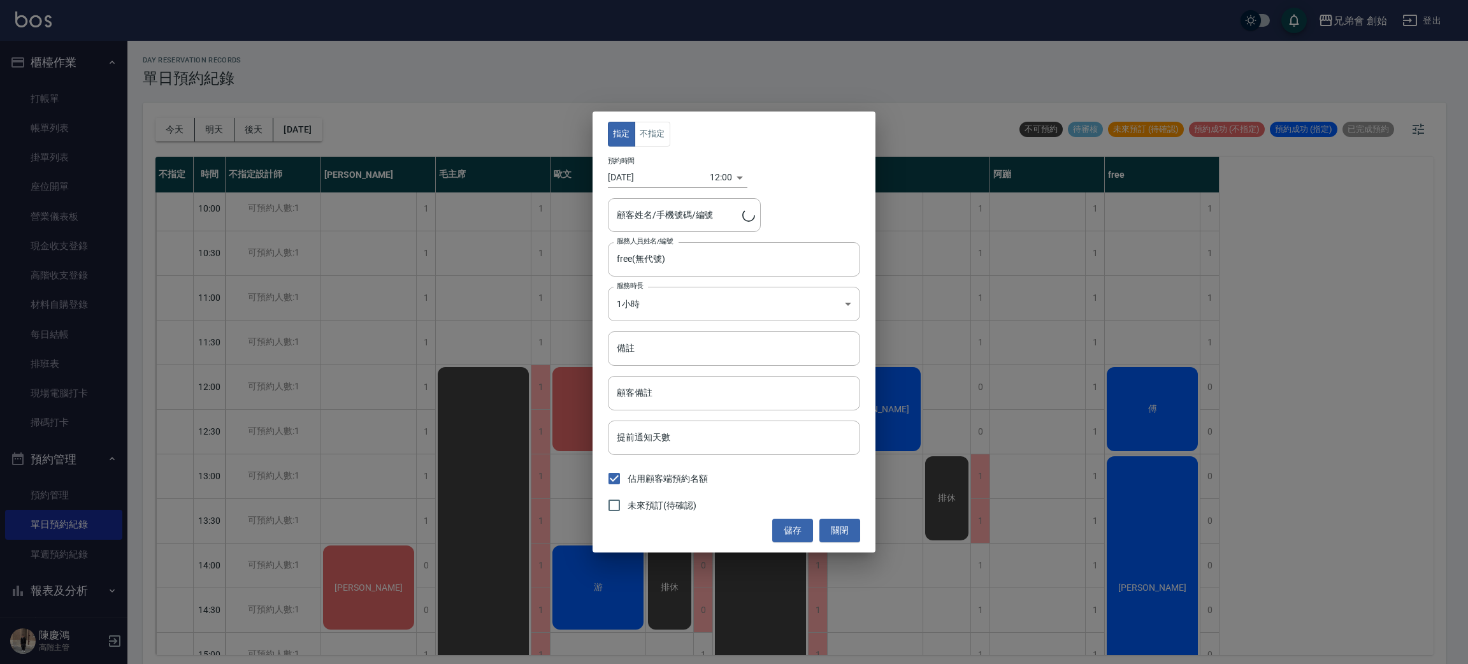
type input "傅/0984204568/"
click at [644, 128] on button "不指定" at bounding box center [653, 134] width 36 height 25
click at [802, 530] on button "儲存" at bounding box center [792, 531] width 41 height 24
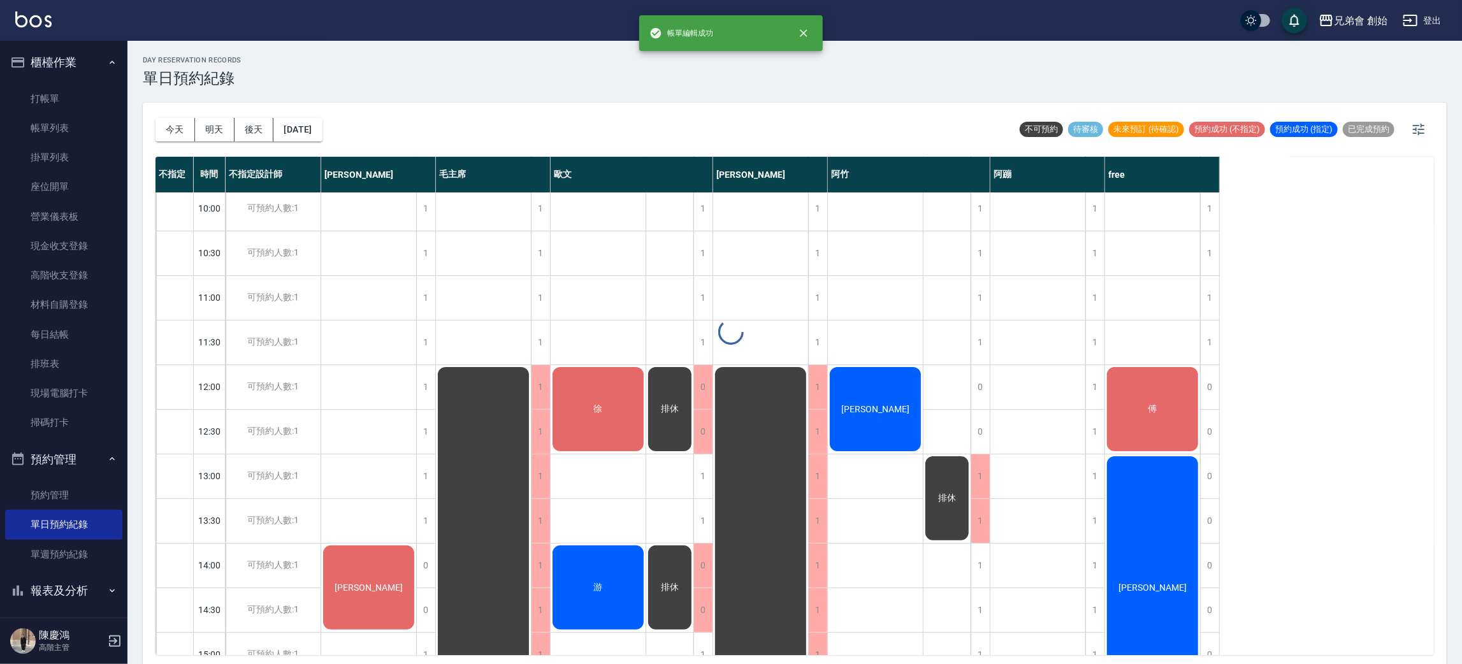
click at [1164, 418] on div at bounding box center [731, 332] width 1462 height 664
click at [1144, 419] on div at bounding box center [731, 332] width 1462 height 664
click at [416, 544] on div "傅" at bounding box center [368, 588] width 95 height 88
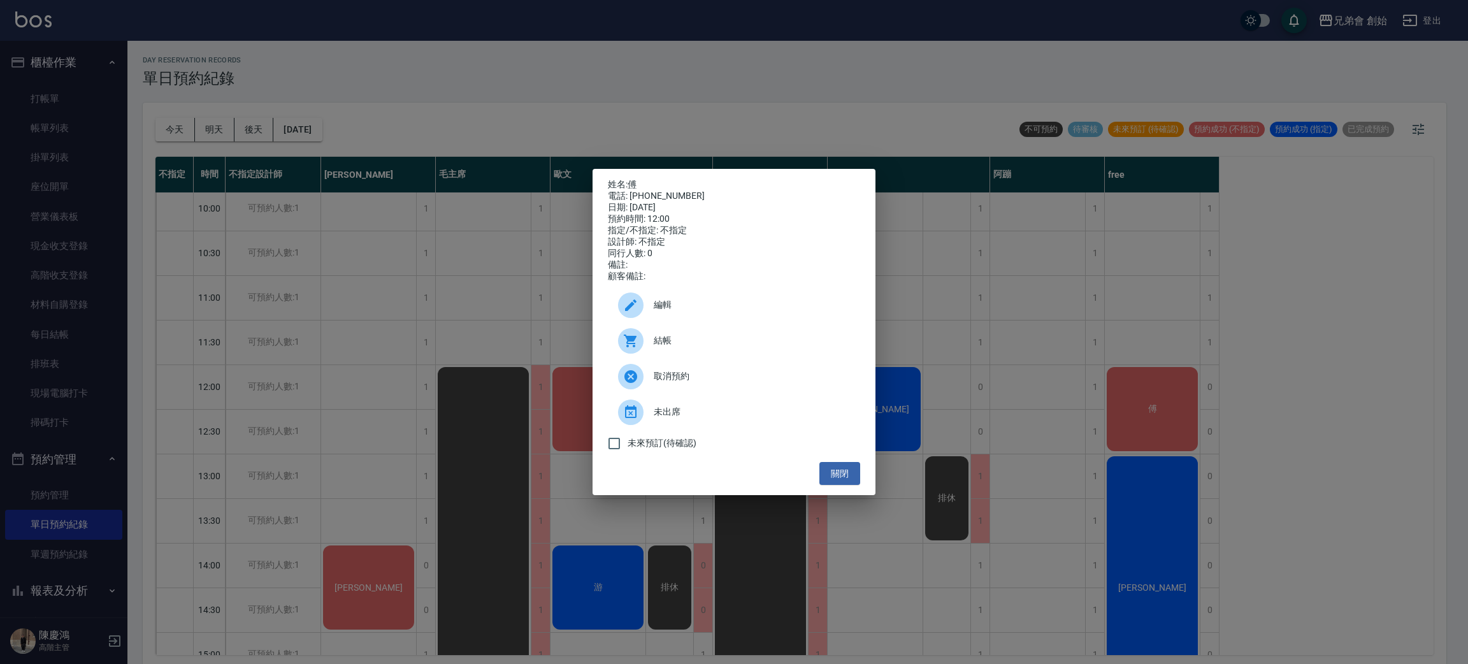
click at [1145, 417] on div "姓名: 傅 電話: 0984204568 日期: 2025/08/17 預約時間: 12:00 指定/不指定: 不指定 設計師: 不指定 同行人數: 0 備註…" at bounding box center [734, 332] width 1468 height 664
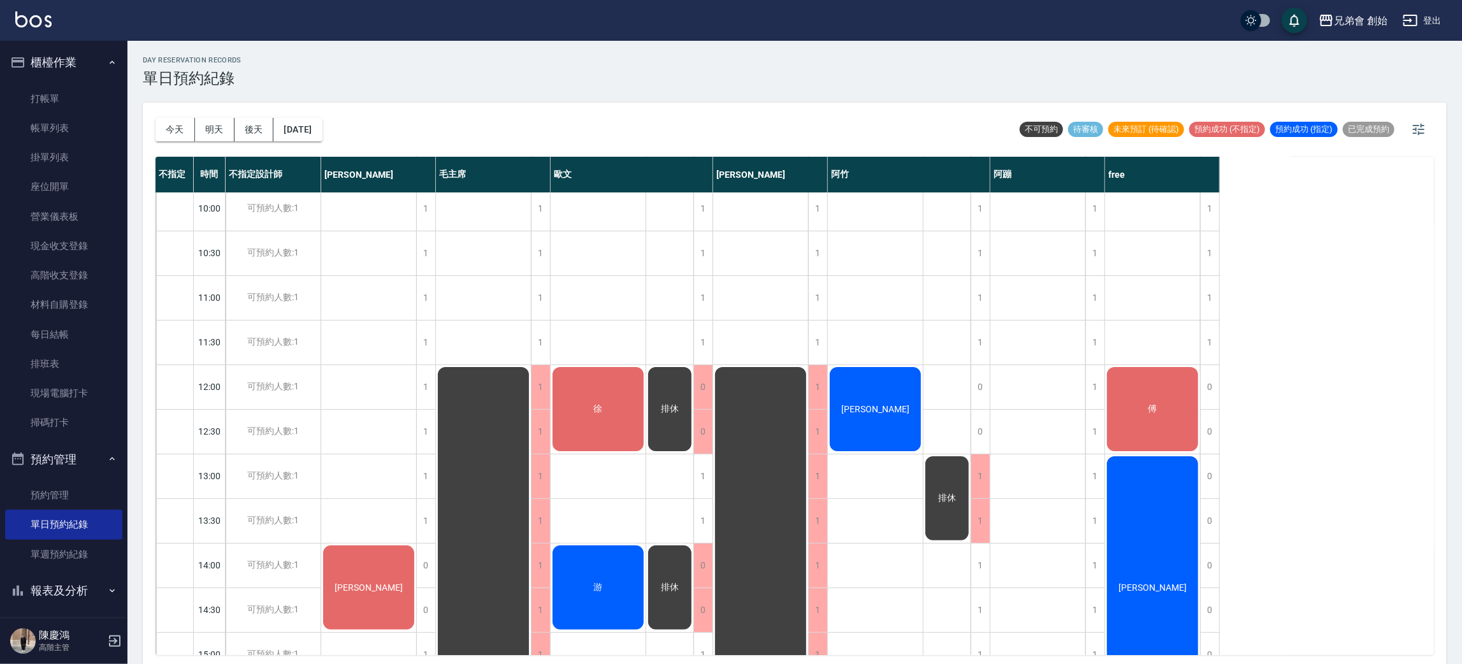
click at [416, 544] on div "傅" at bounding box center [368, 588] width 95 height 88
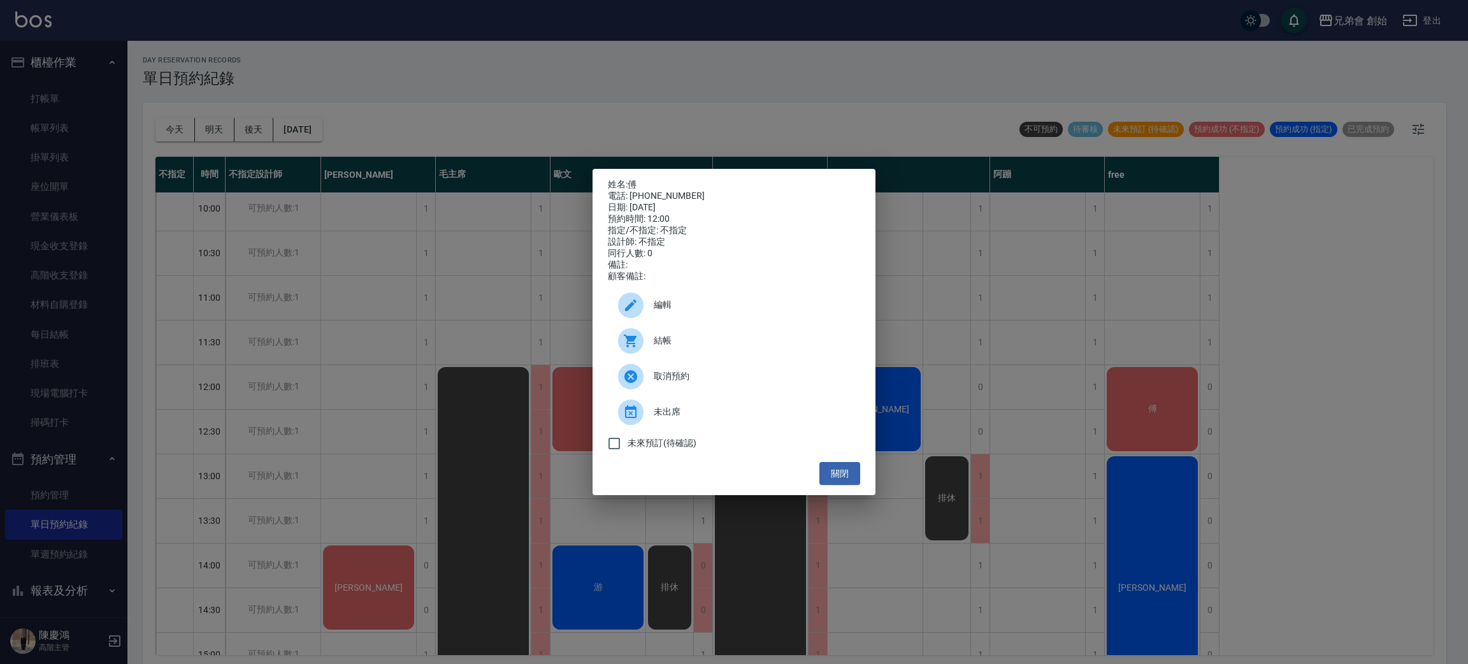
click at [702, 342] on span "結帳" at bounding box center [752, 340] width 196 height 13
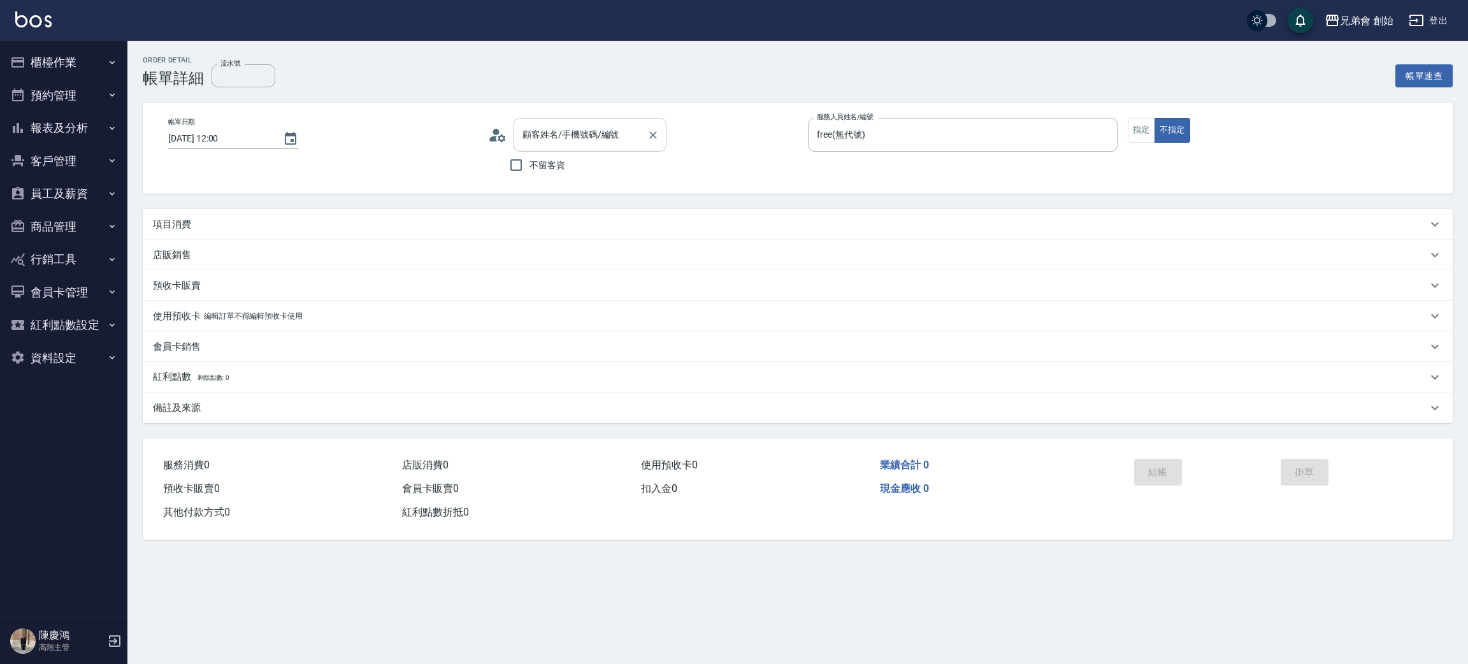
type input "2025/08/17 12:00"
type input "free(無代號)"
type input "傅/0984204568/"
click at [211, 229] on div "項目消費" at bounding box center [790, 224] width 1275 height 13
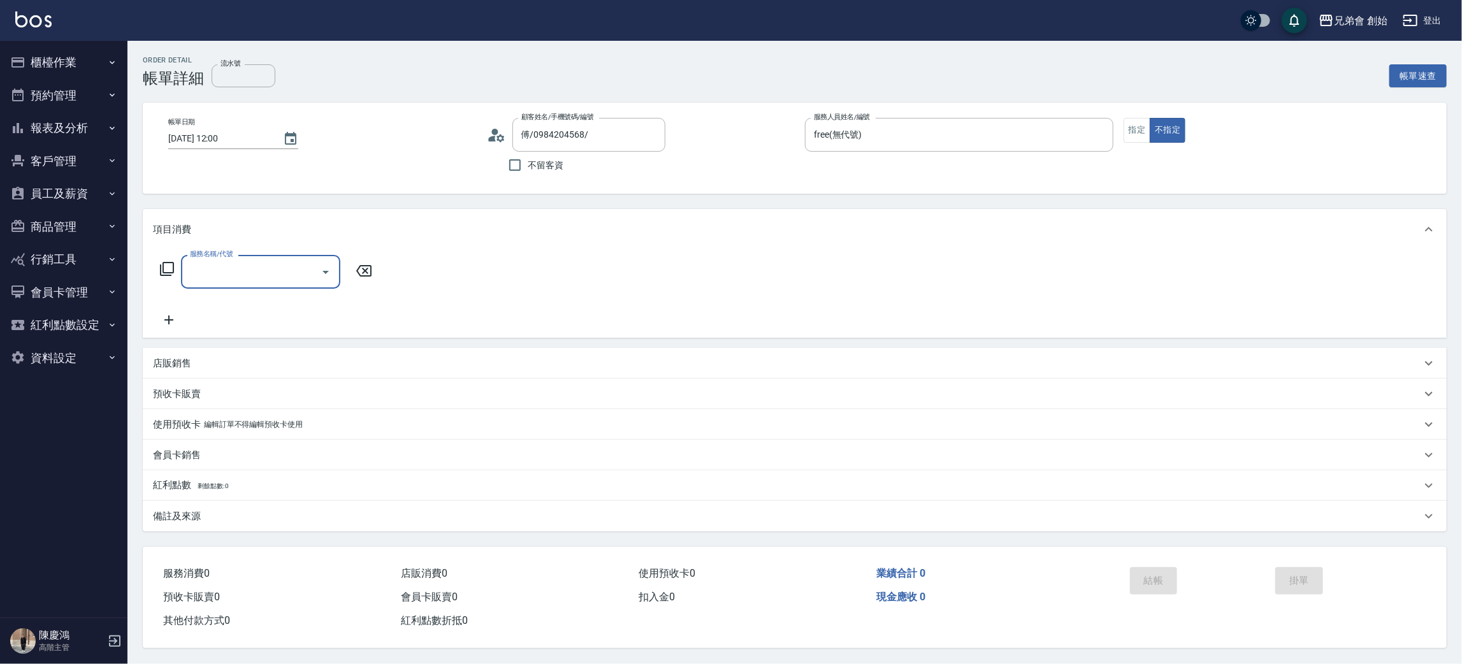
click at [217, 271] on input "服務名稱/代號" at bounding box center [251, 272] width 129 height 22
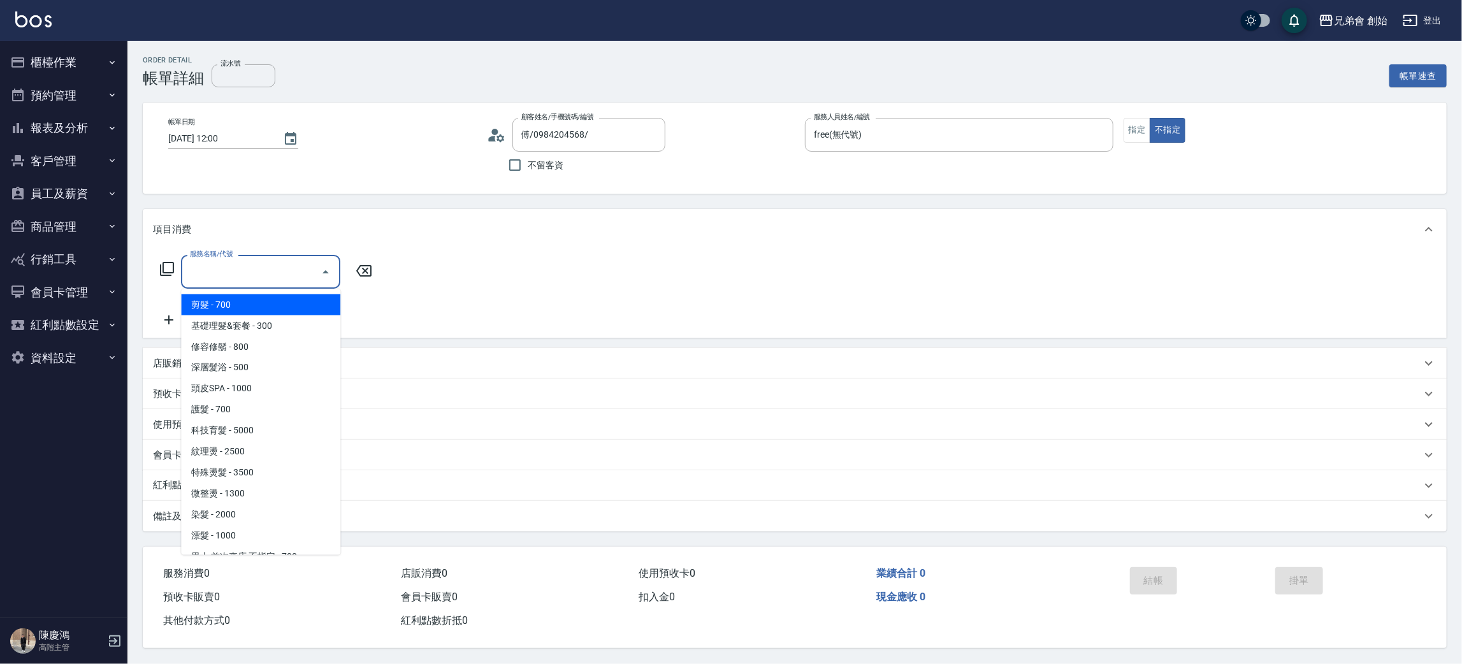
click at [266, 307] on span "剪髮 - 700" at bounding box center [260, 304] width 159 height 21
type input "剪髮(A01)"
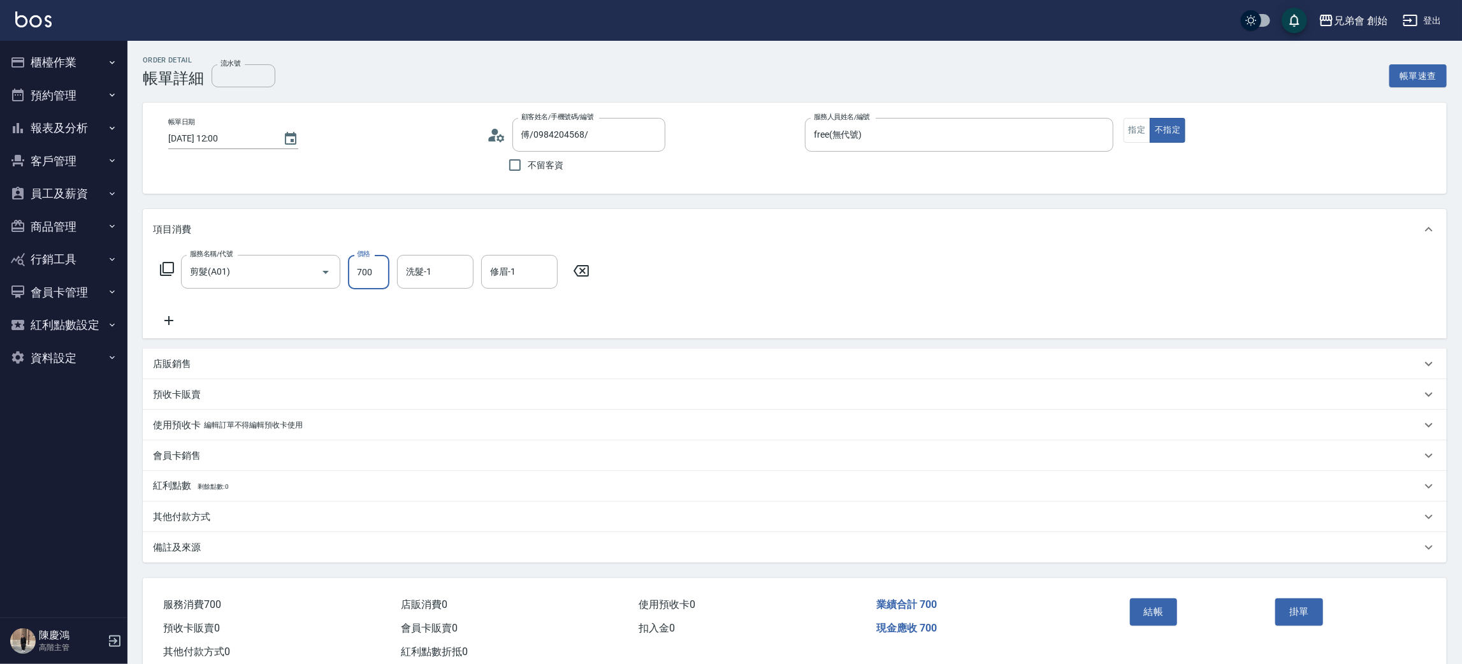
drag, startPoint x: 375, startPoint y: 279, endPoint x: 380, endPoint y: 274, distance: 6.8
click at [375, 278] on input "700" at bounding box center [368, 272] width 41 height 34
type input "300"
drag, startPoint x: 702, startPoint y: 271, endPoint x: 801, endPoint y: 284, distance: 99.6
click at [717, 260] on div "服務名稱/代號 剪髮(A01) 服務名稱/代號 價格 300 價格 洗髮-1 洗髮-1 修眉-1 修眉-1" at bounding box center [795, 294] width 1304 height 89
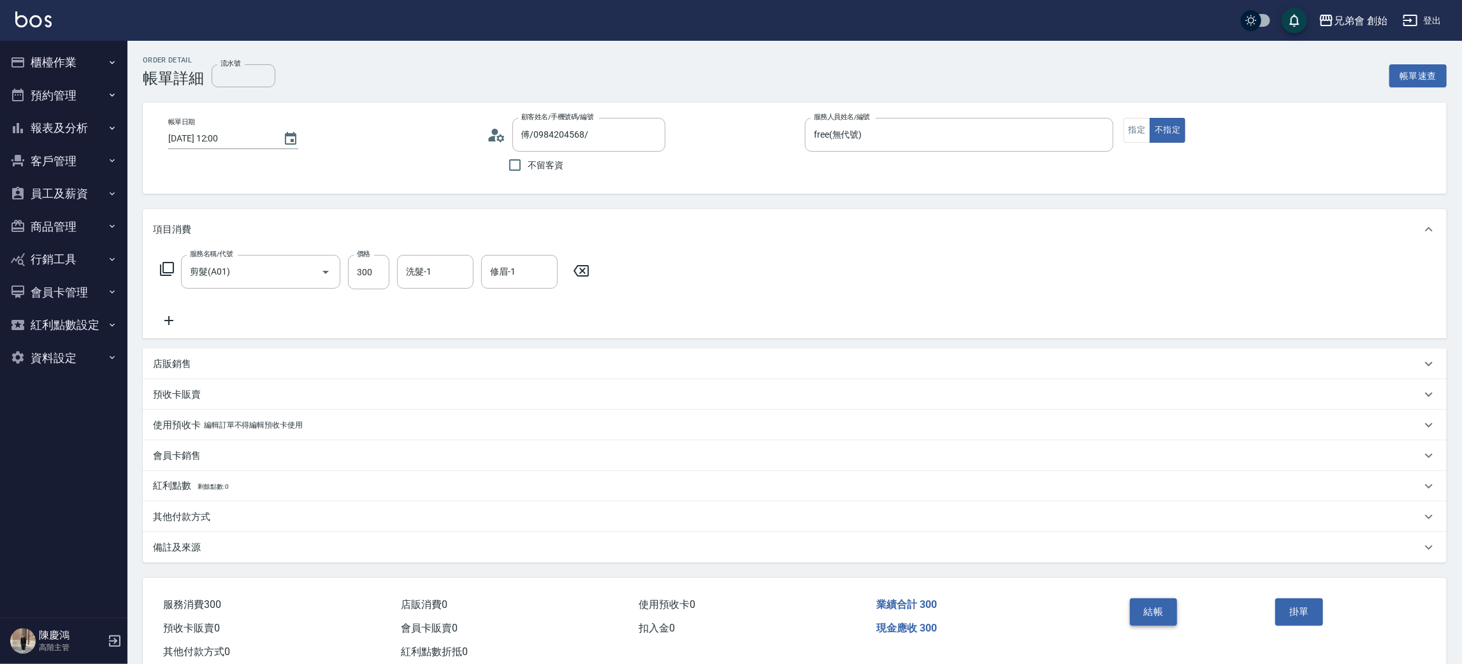
click at [1168, 617] on button "結帳" at bounding box center [1154, 611] width 48 height 27
